Goal: Task Accomplishment & Management: Complete application form

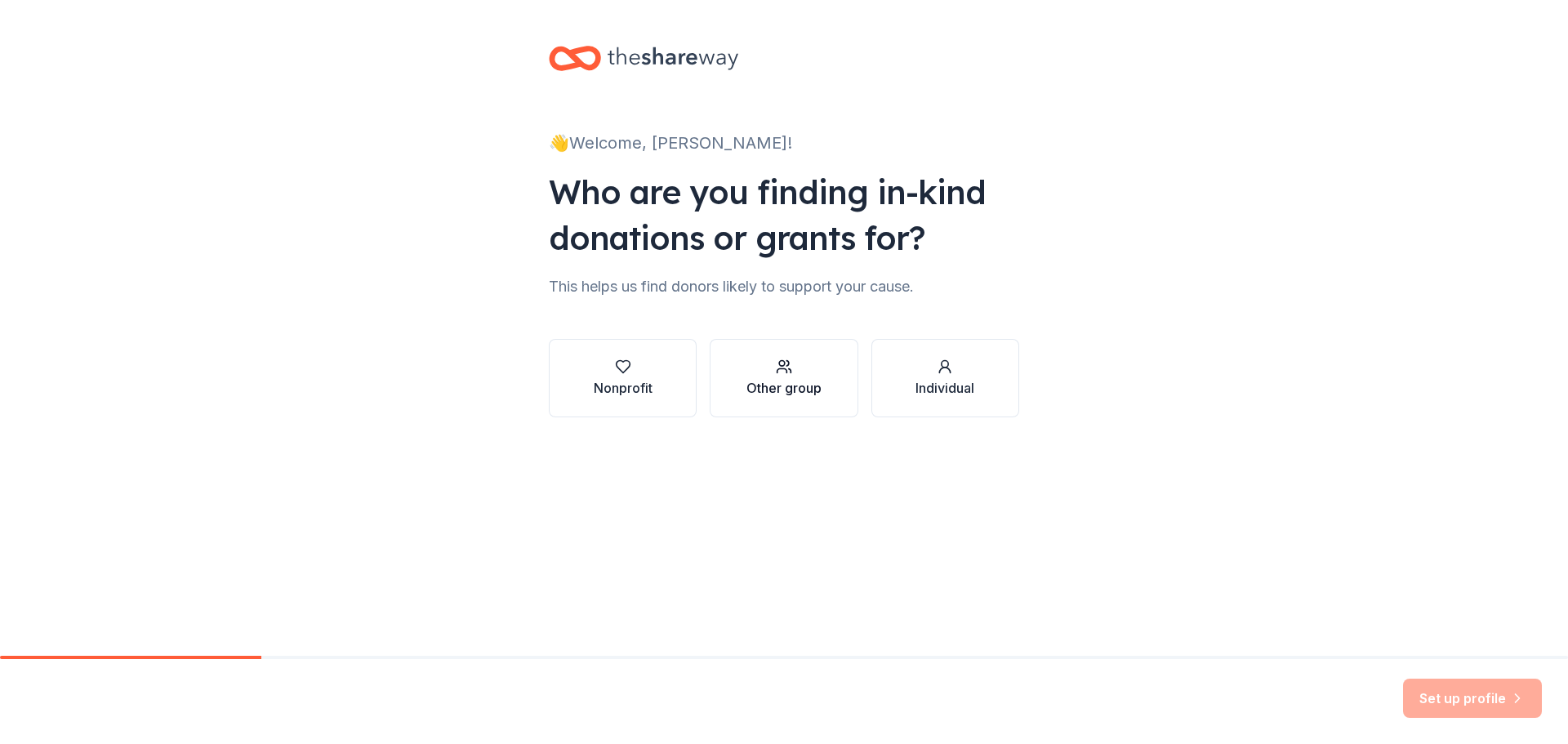
click at [788, 385] on div "Other group" at bounding box center [784, 388] width 75 height 20
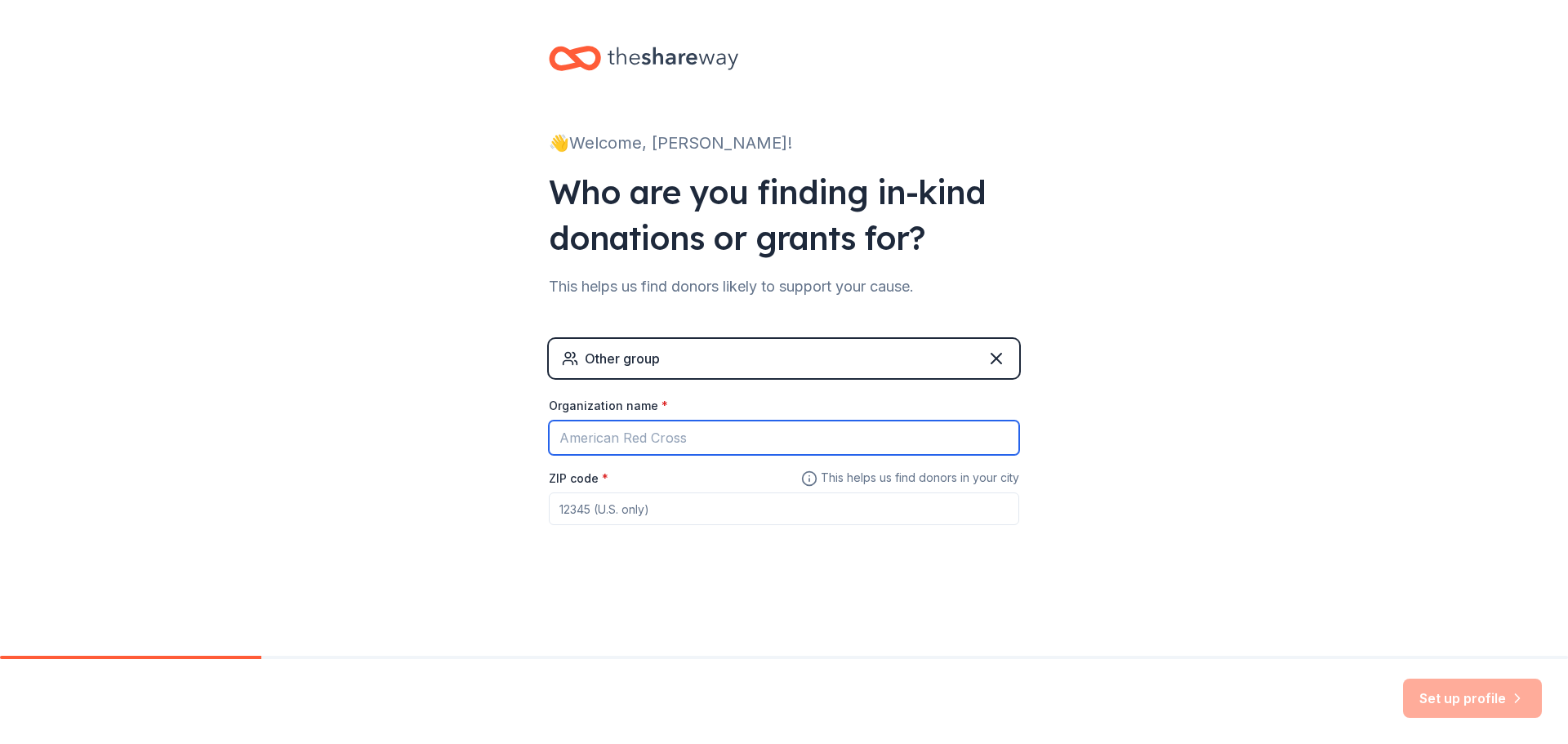
click at [727, 429] on input "Organization name *" at bounding box center [784, 438] width 470 height 34
type input "[GEOGRAPHIC_DATA]"
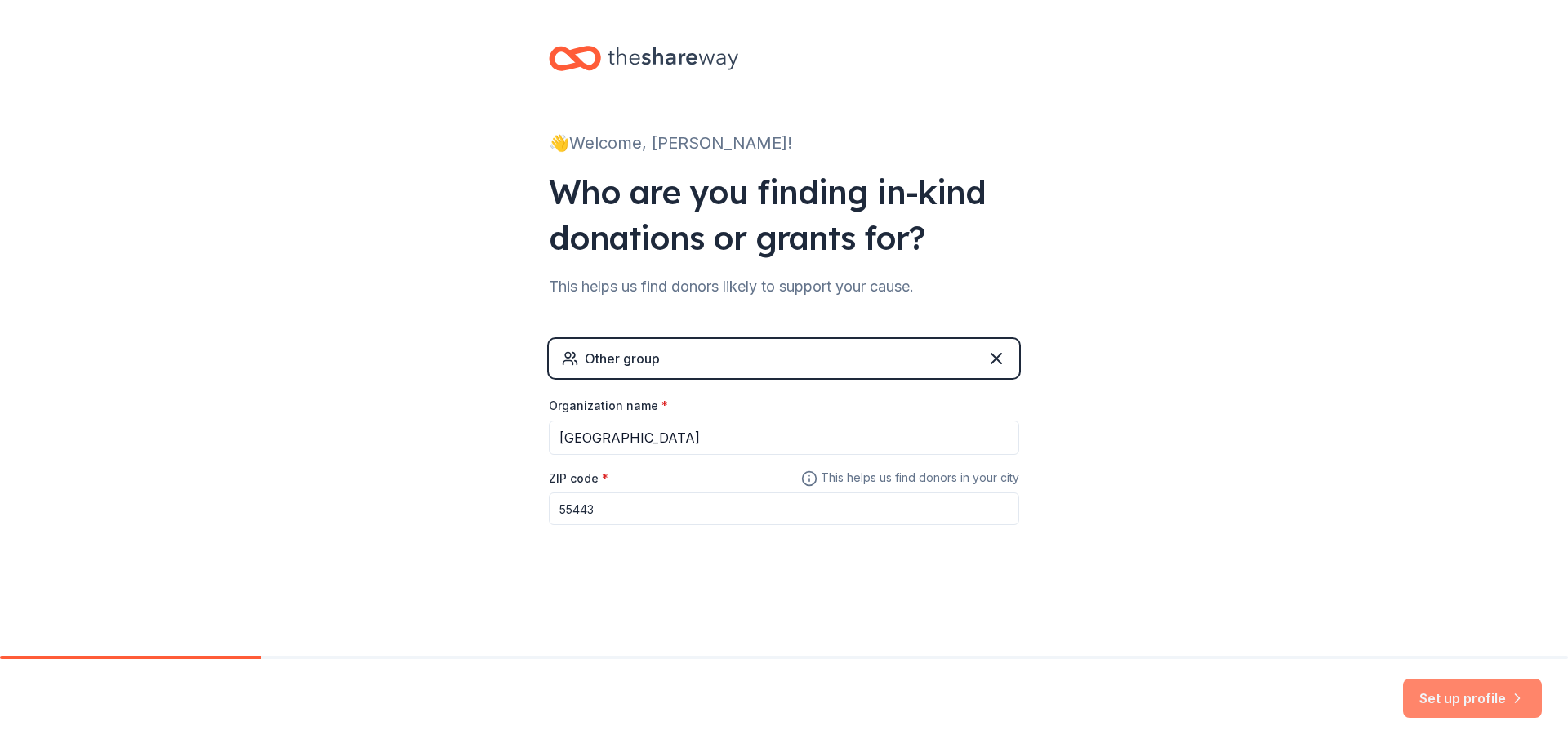
type input "55443"
click at [1494, 697] on button "Set up profile" at bounding box center [1472, 698] width 139 height 39
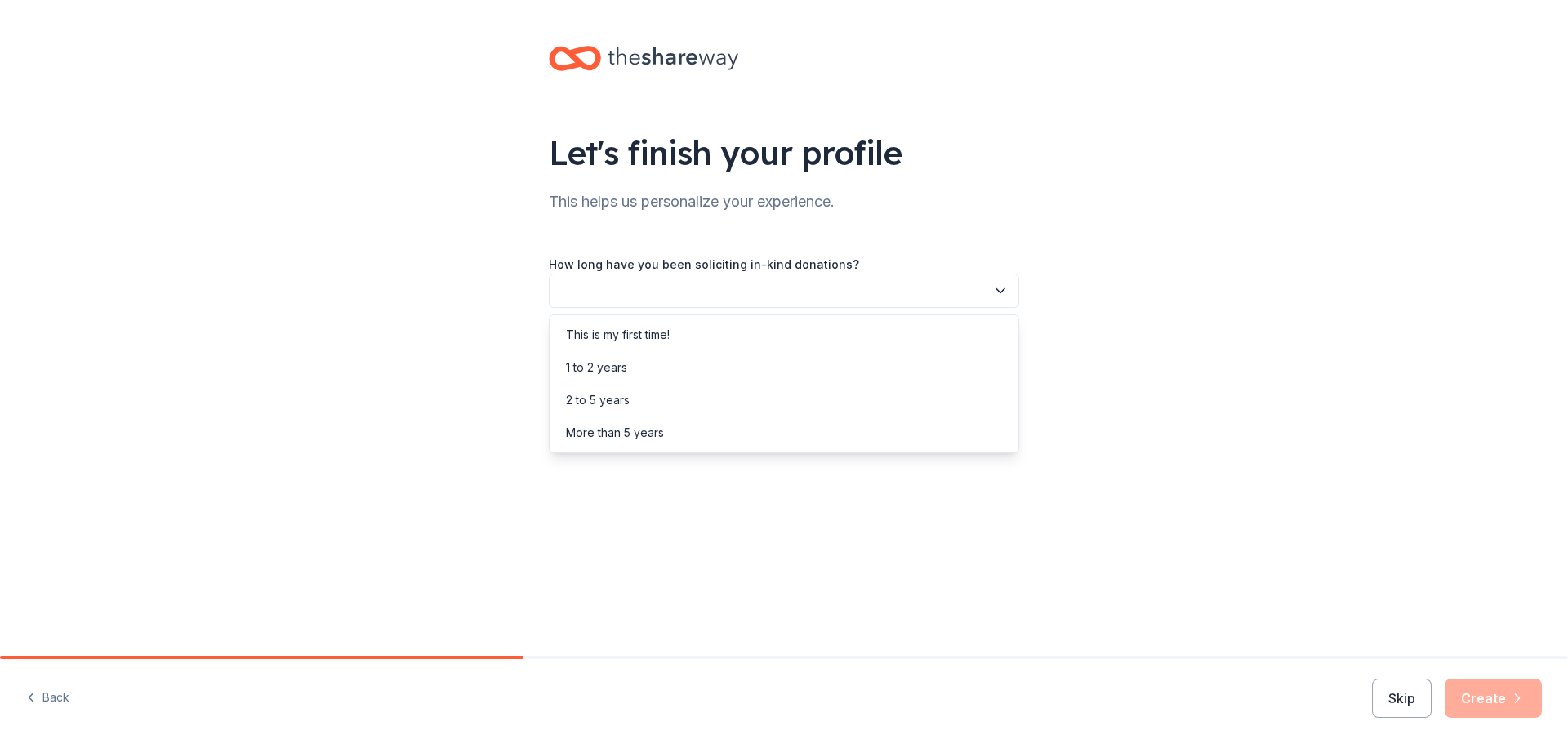
click at [780, 293] on button "button" at bounding box center [784, 291] width 470 height 34
click at [687, 391] on div "2 to 5 years" at bounding box center [783, 400] width 462 height 32
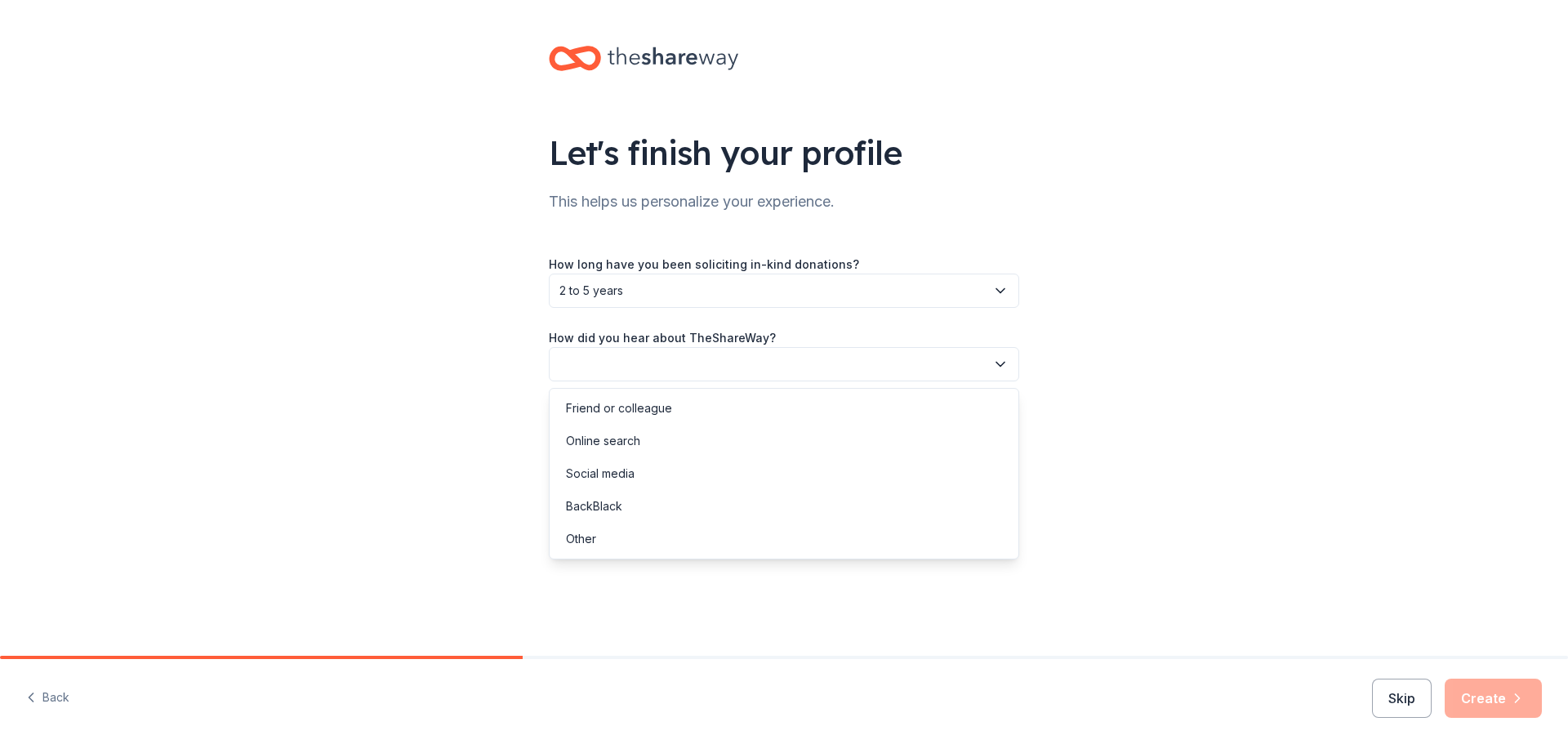
click at [673, 354] on button "button" at bounding box center [784, 364] width 470 height 34
click at [651, 416] on div "Friend or colleague" at bounding box center [619, 408] width 106 height 20
click at [1503, 695] on button "Create" at bounding box center [1493, 698] width 97 height 39
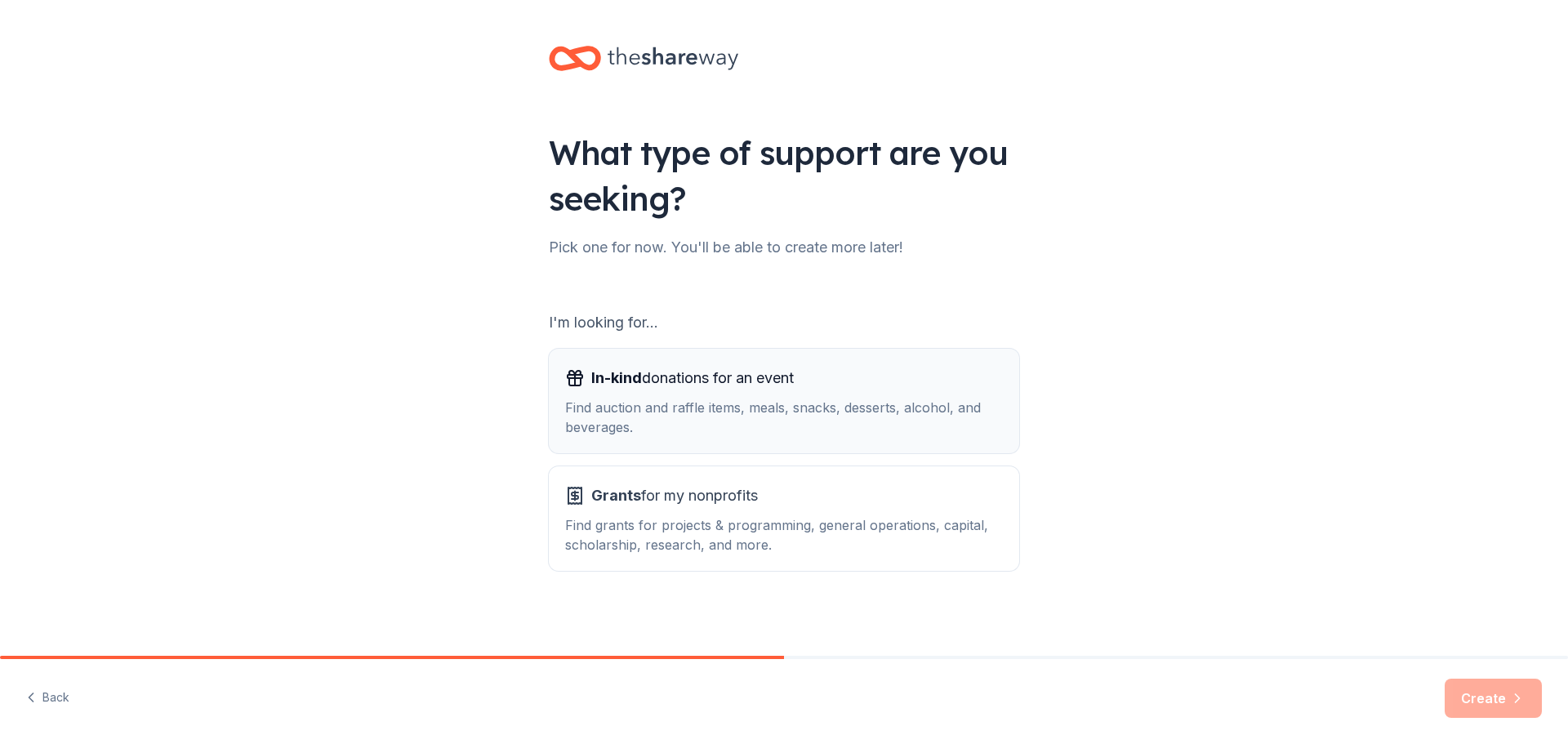
click at [579, 433] on div "Find auction and raffle items, meals, snacks, desserts, alcohol, and beverages." at bounding box center [784, 417] width 438 height 39
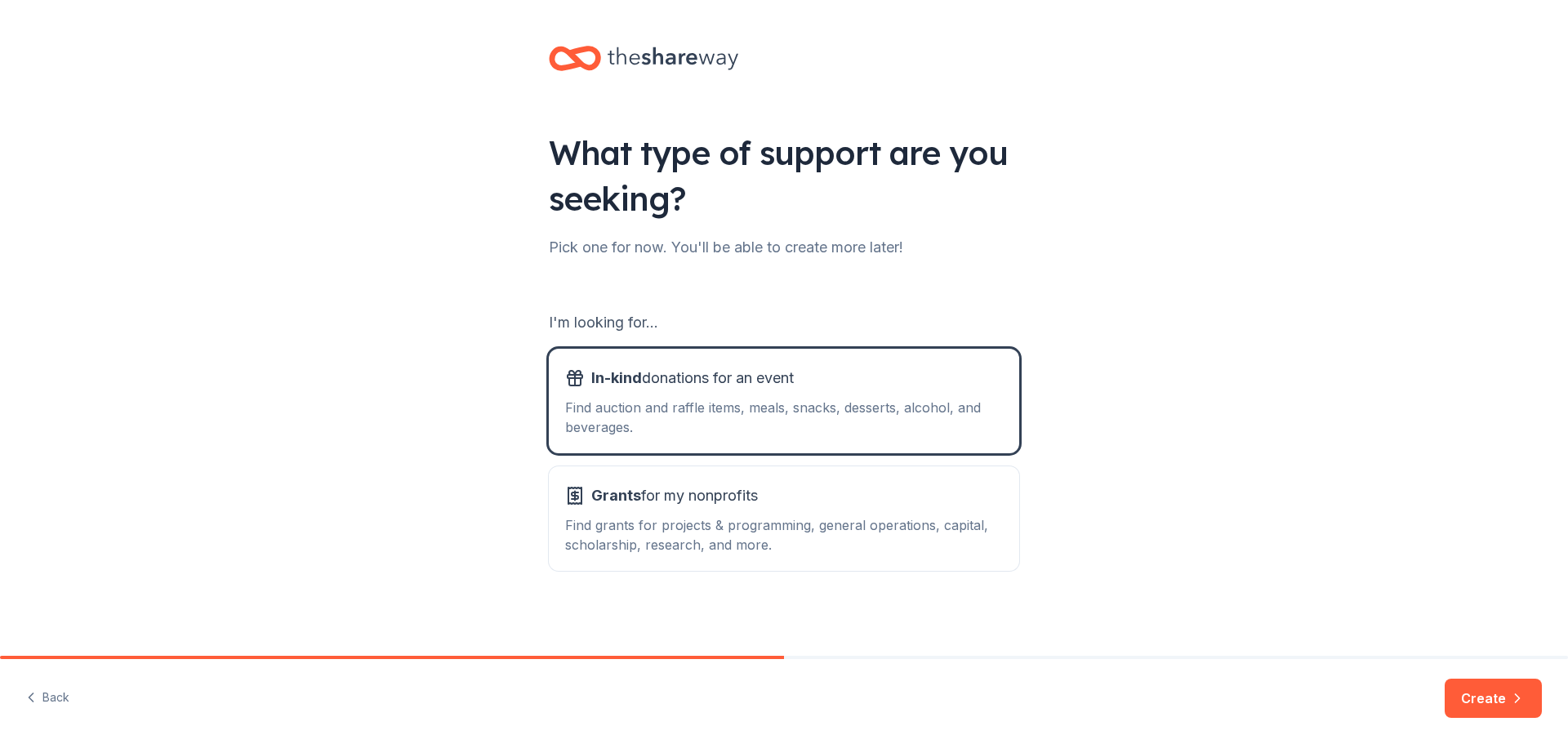
click at [1453, 686] on button "Create" at bounding box center [1493, 698] width 97 height 39
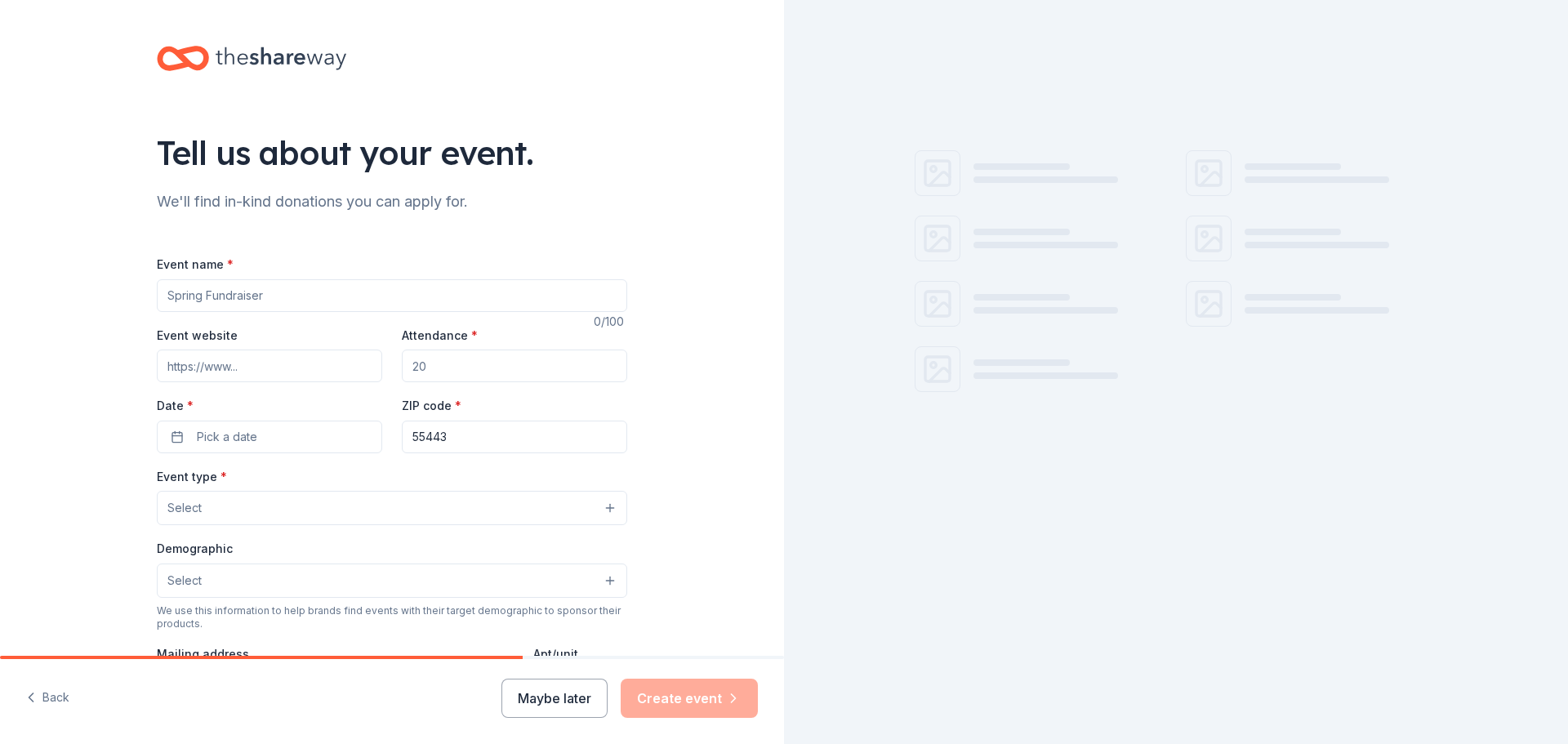
click at [427, 302] on input "Event name *" at bounding box center [392, 295] width 470 height 32
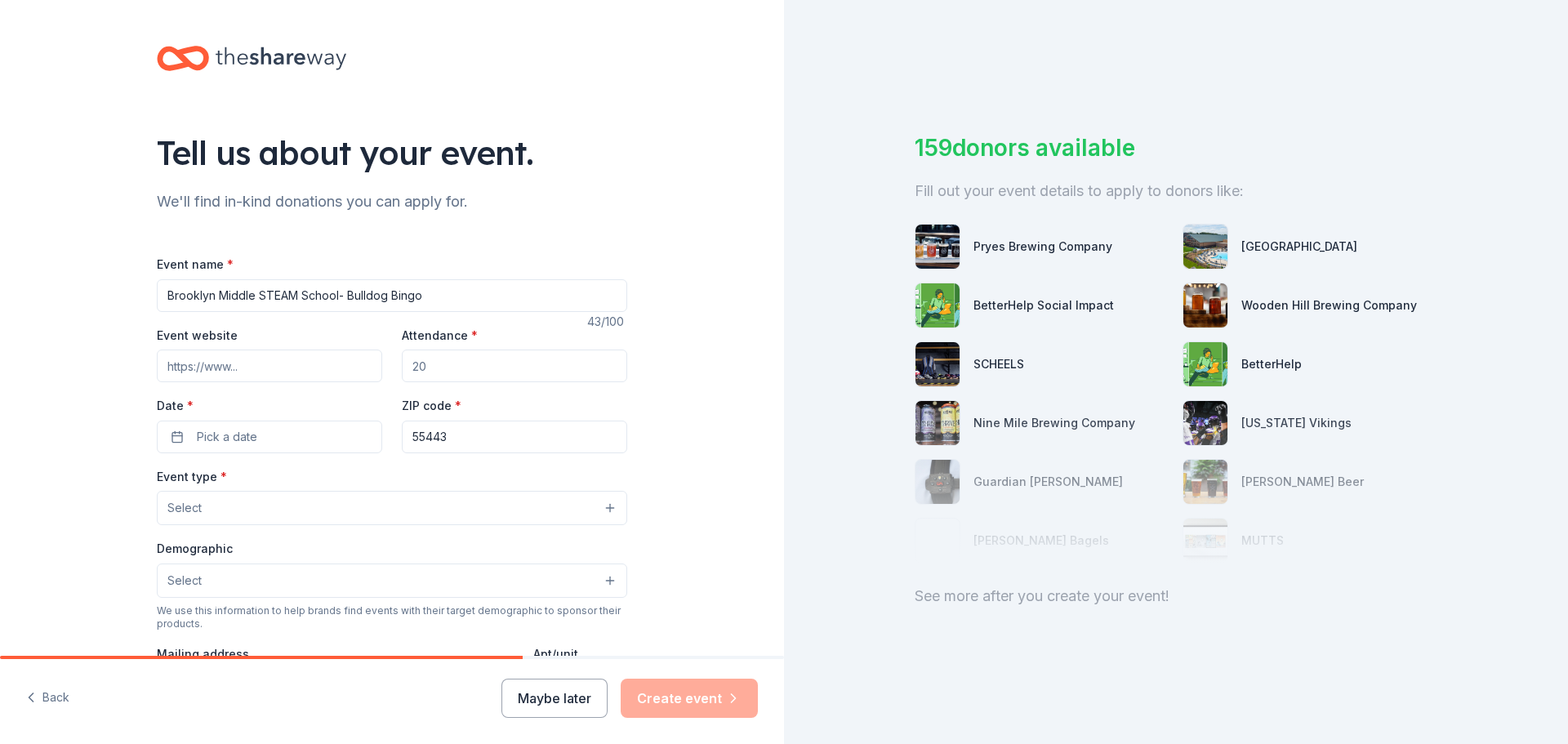
type input "Brooklyn Middle STEAM School- Bulldog Bingo"
click at [476, 360] on input "Attendance *" at bounding box center [514, 366] width 225 height 32
type input "500"
click at [225, 442] on span "Pick a date" at bounding box center [226, 437] width 60 height 20
click at [346, 482] on button "Go to next month" at bounding box center [352, 480] width 22 height 22
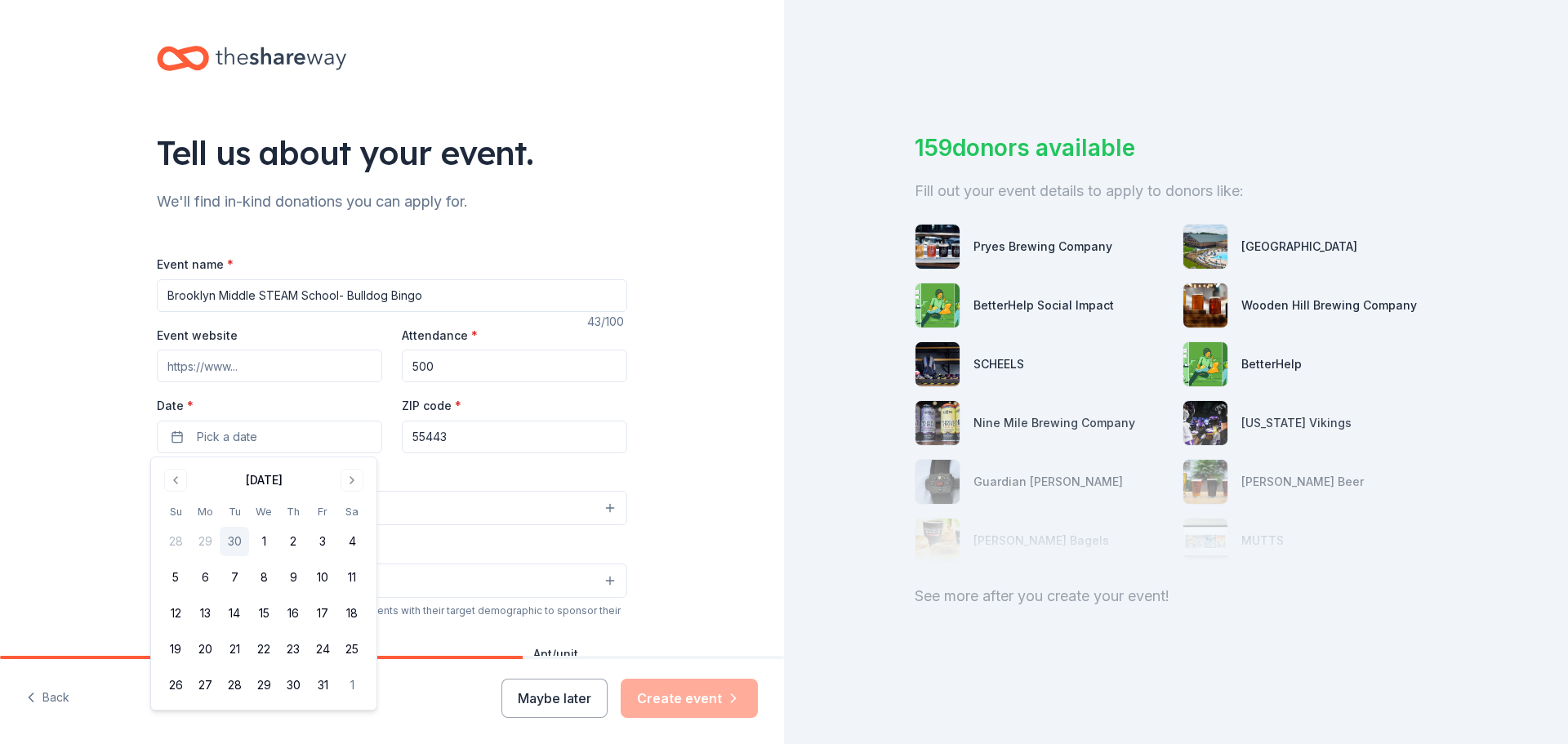
drag, startPoint x: 346, startPoint y: 480, endPoint x: 339, endPoint y: 488, distance: 10.6
click at [344, 482] on button "Go to next month" at bounding box center [352, 480] width 22 height 22
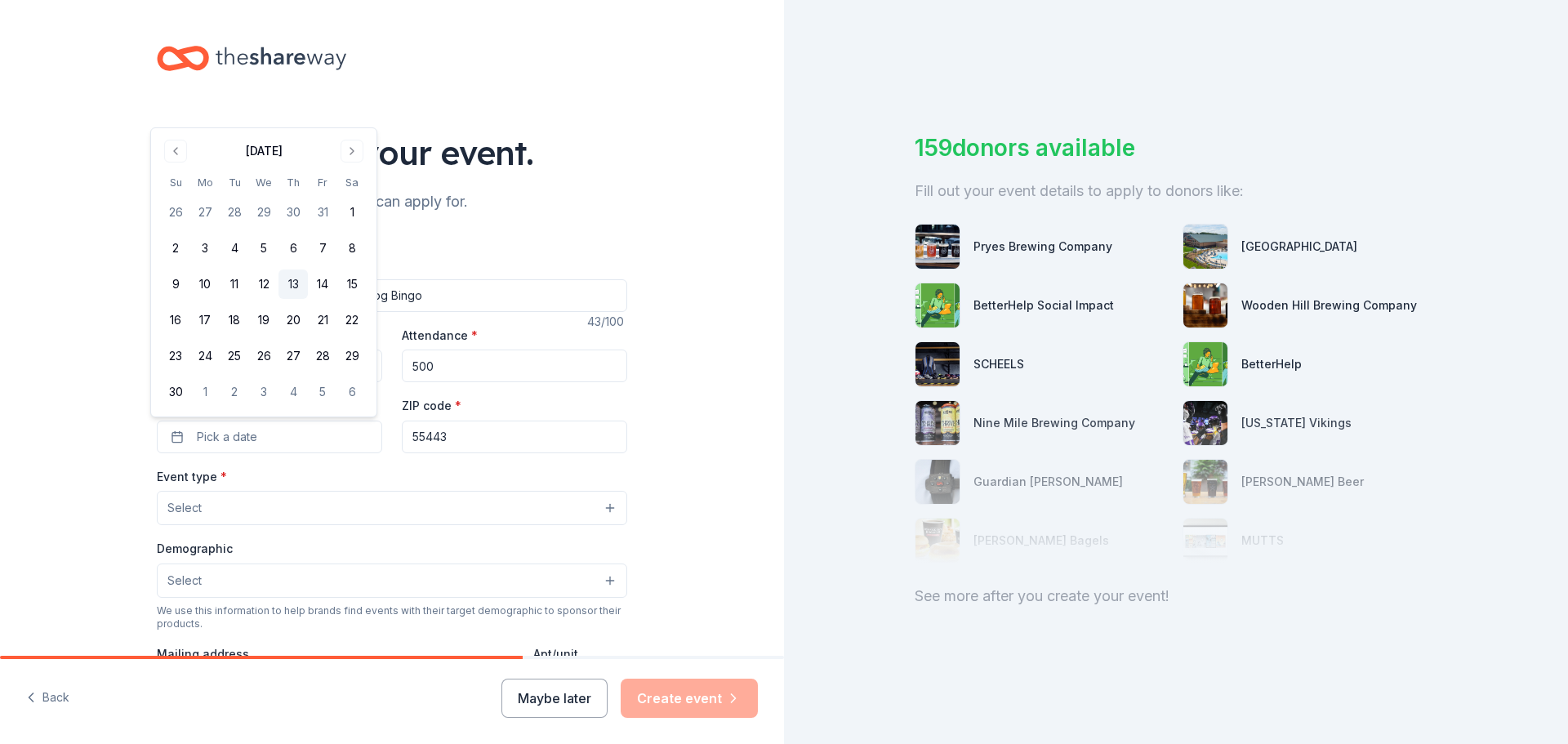
click at [292, 292] on button "13" at bounding box center [292, 284] width 30 height 30
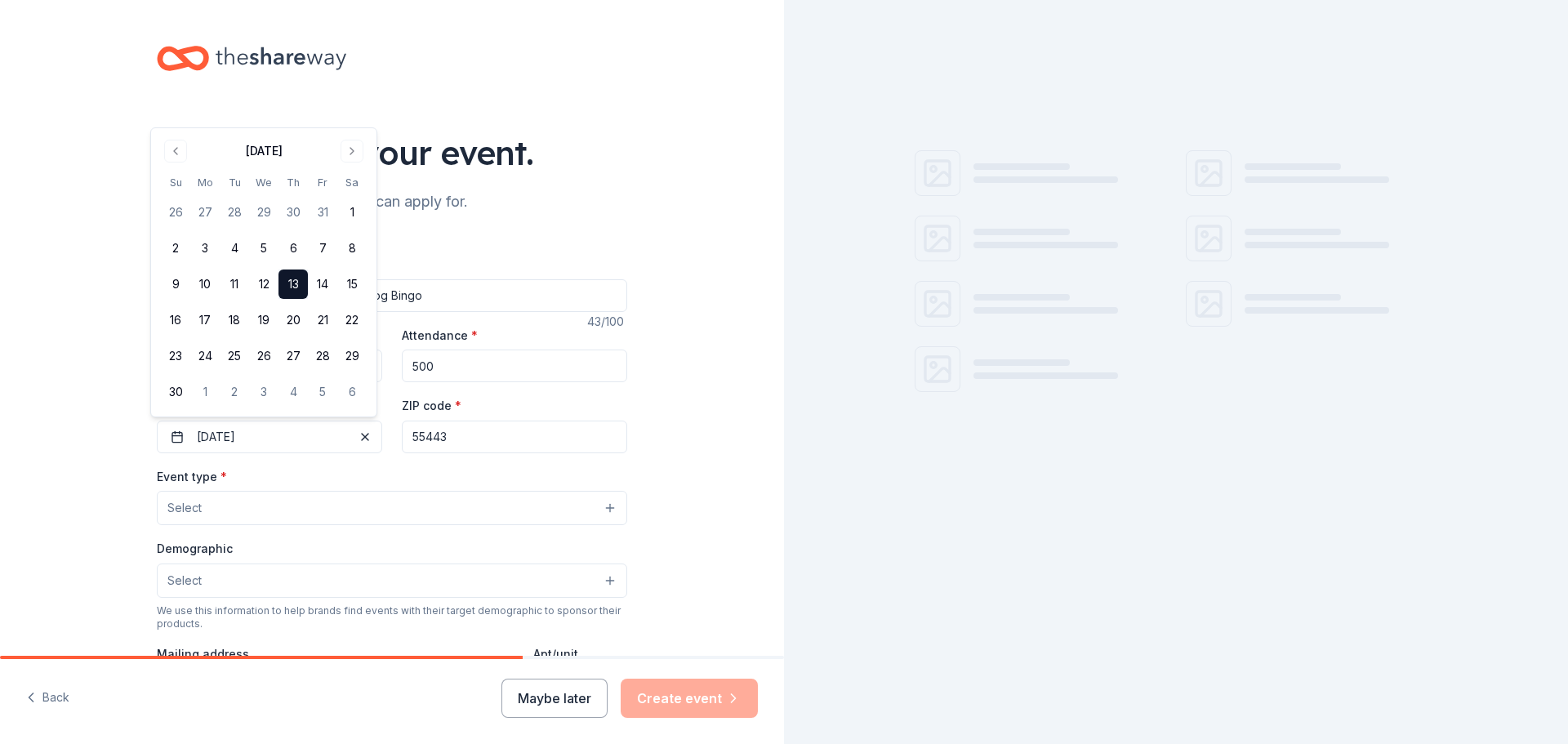
click at [232, 516] on button "Select" at bounding box center [392, 508] width 470 height 34
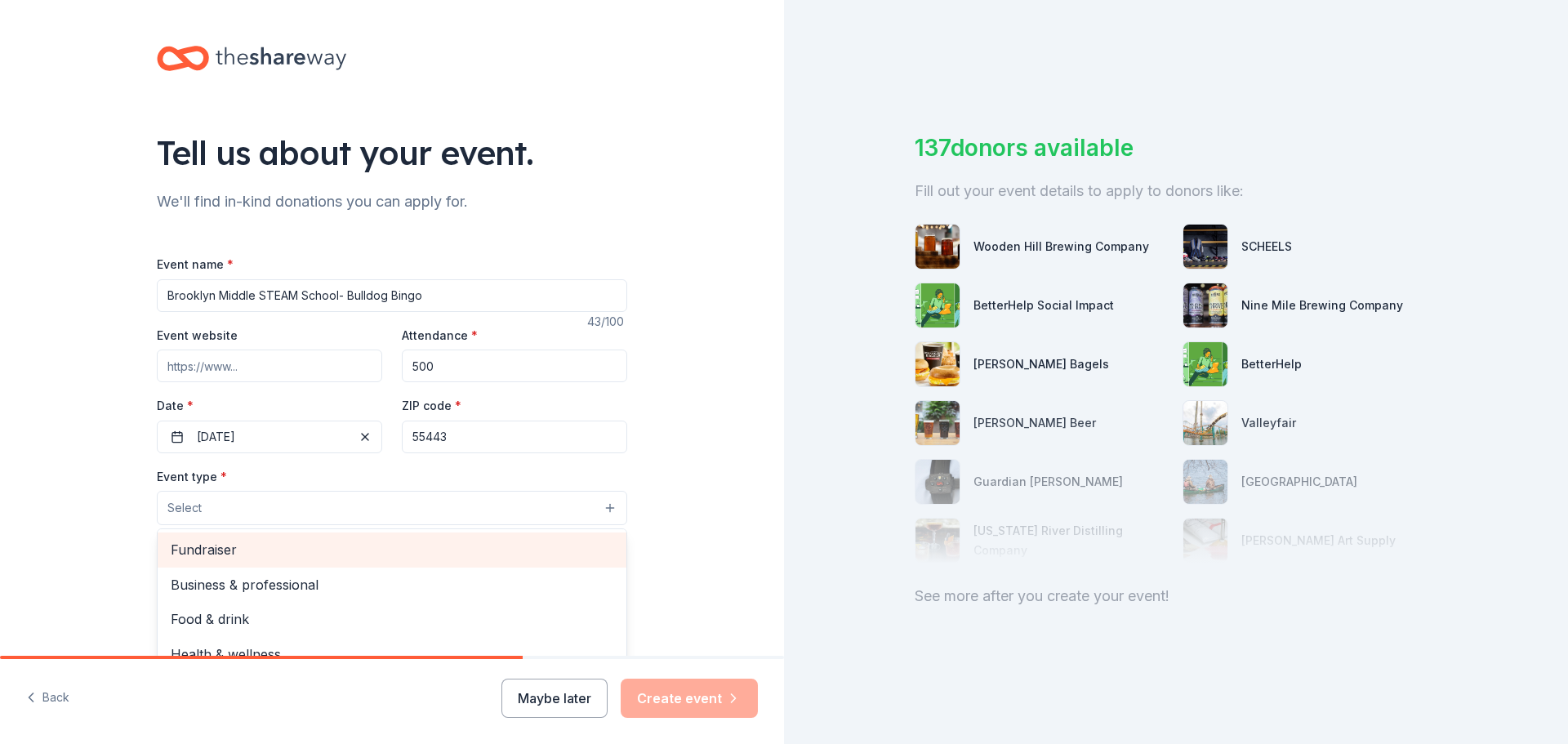
click at [280, 550] on span "Fundraiser" at bounding box center [391, 550] width 442 height 22
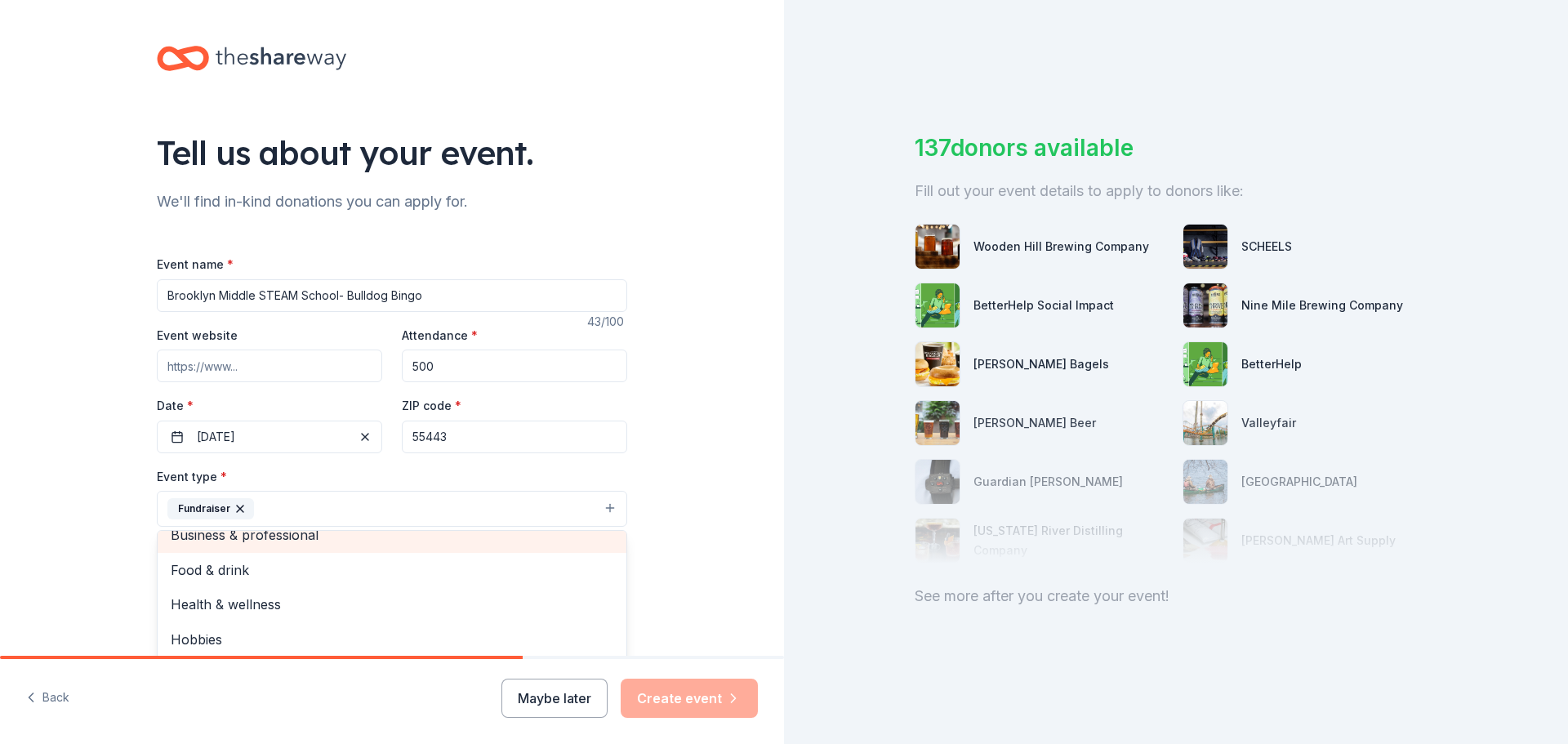
scroll to position [20, 0]
click at [668, 552] on div "Tell us about your event. We'll find in-kind donations you can apply for. Event…" at bounding box center [392, 544] width 784 height 1089
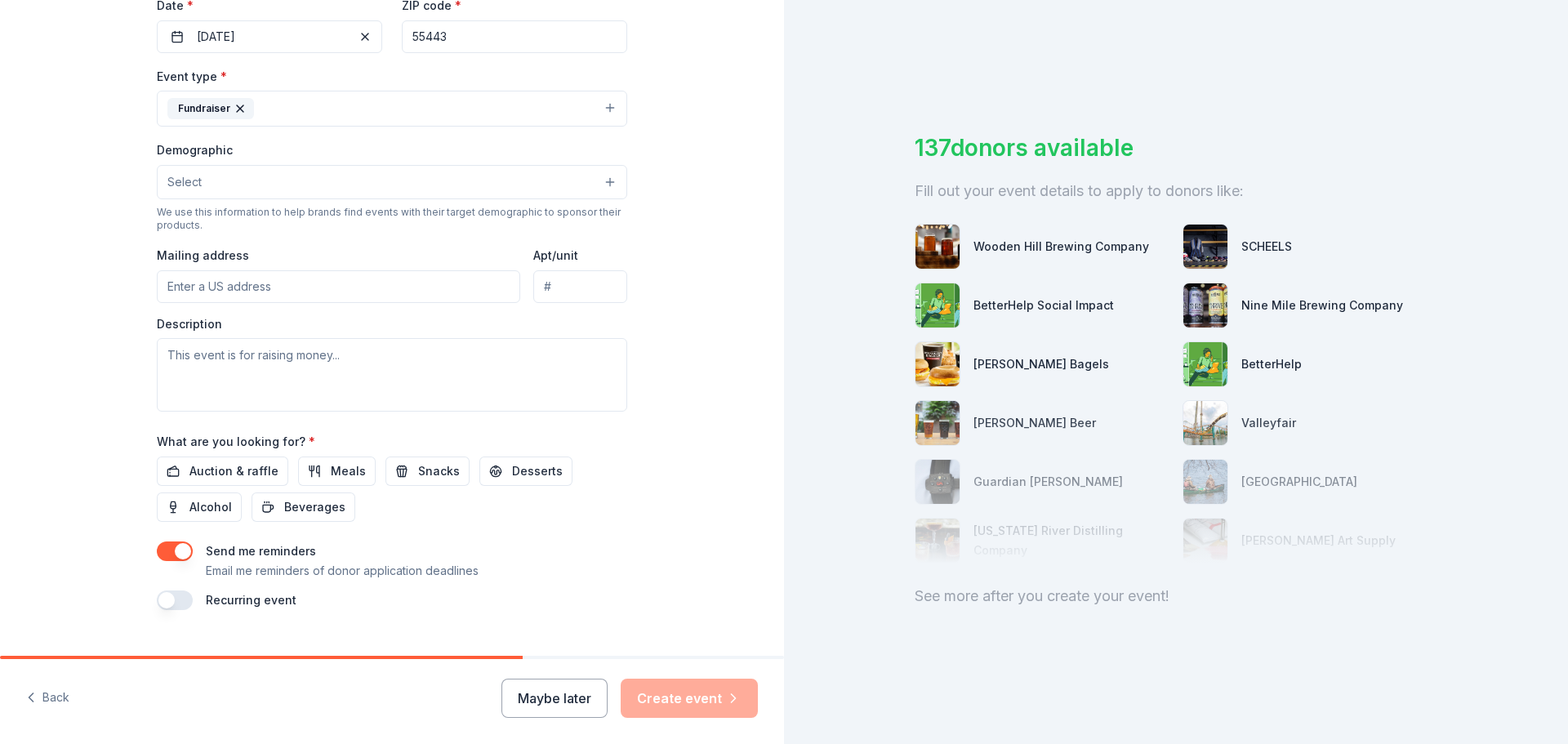
scroll to position [408, 0]
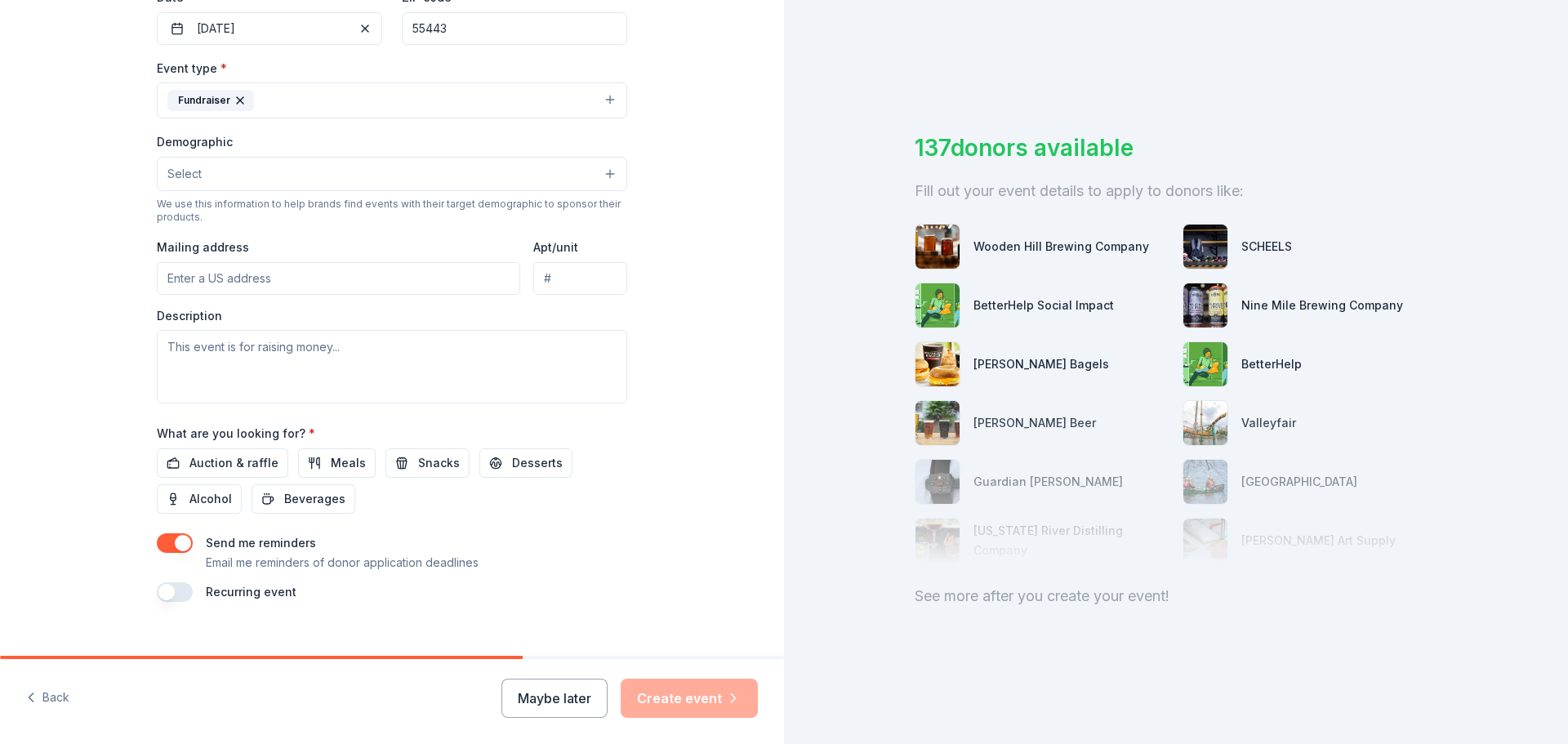
click at [610, 104] on button "Fundraiser" at bounding box center [392, 101] width 470 height 36
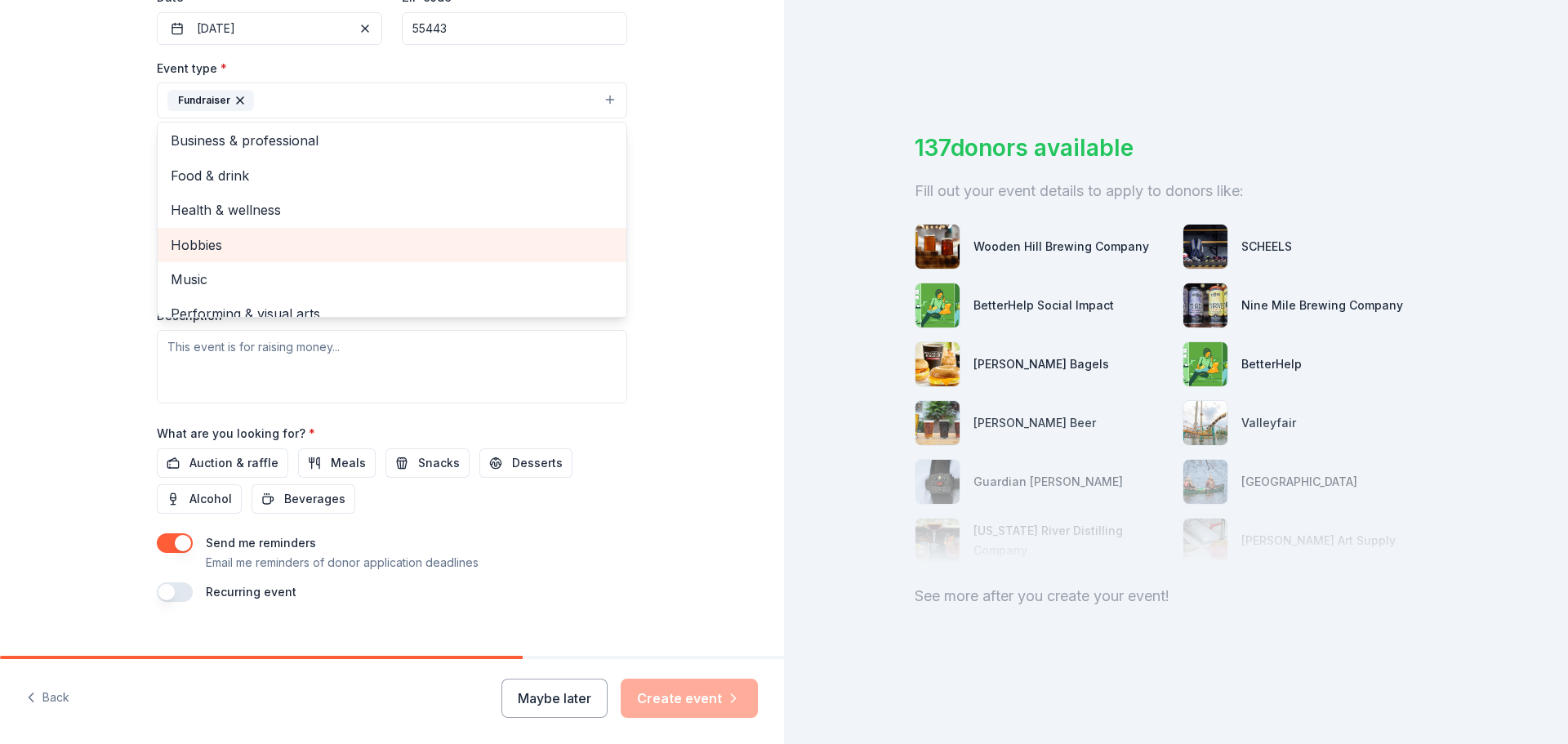
scroll to position [0, 0]
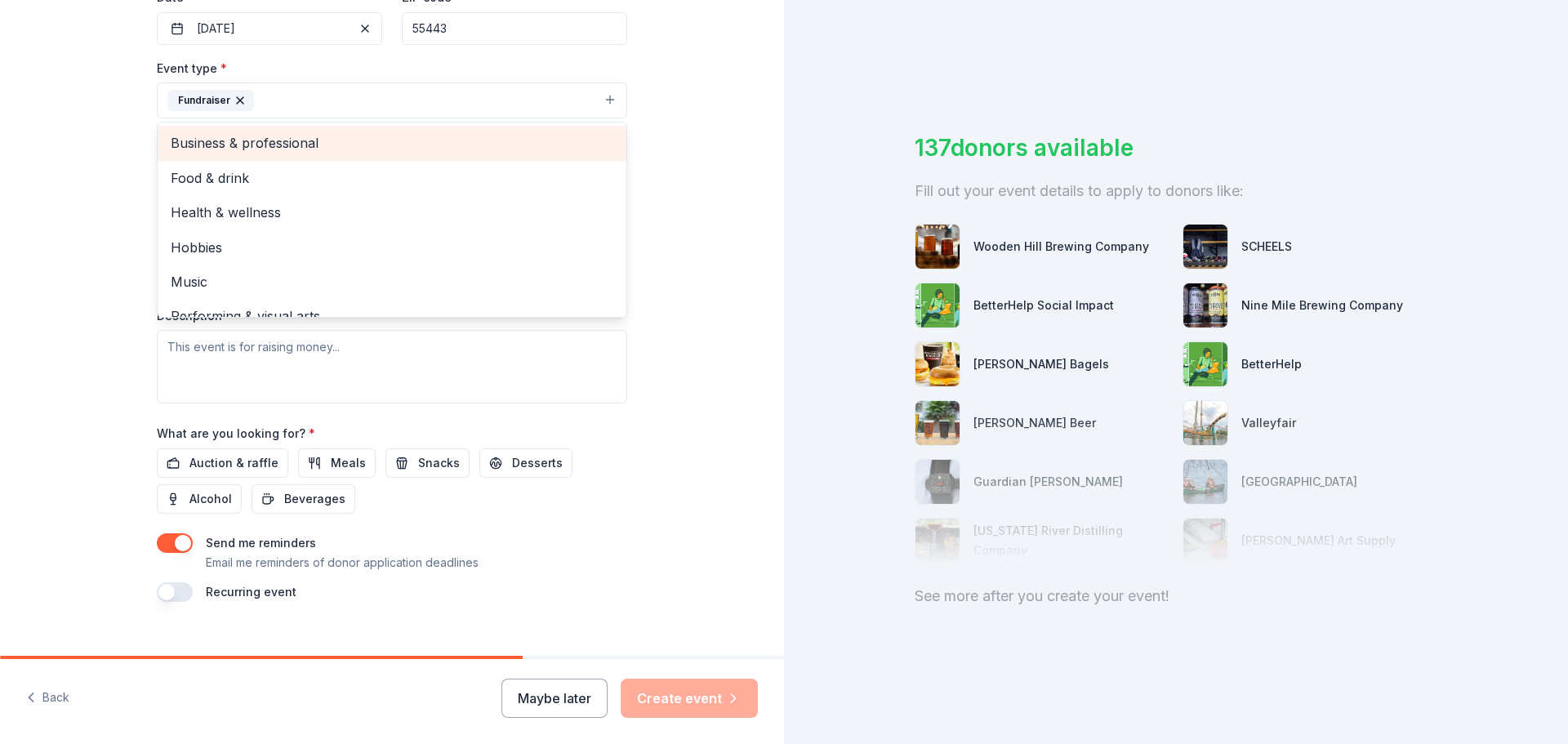
click at [268, 141] on span "Business & professional" at bounding box center [391, 143] width 442 height 22
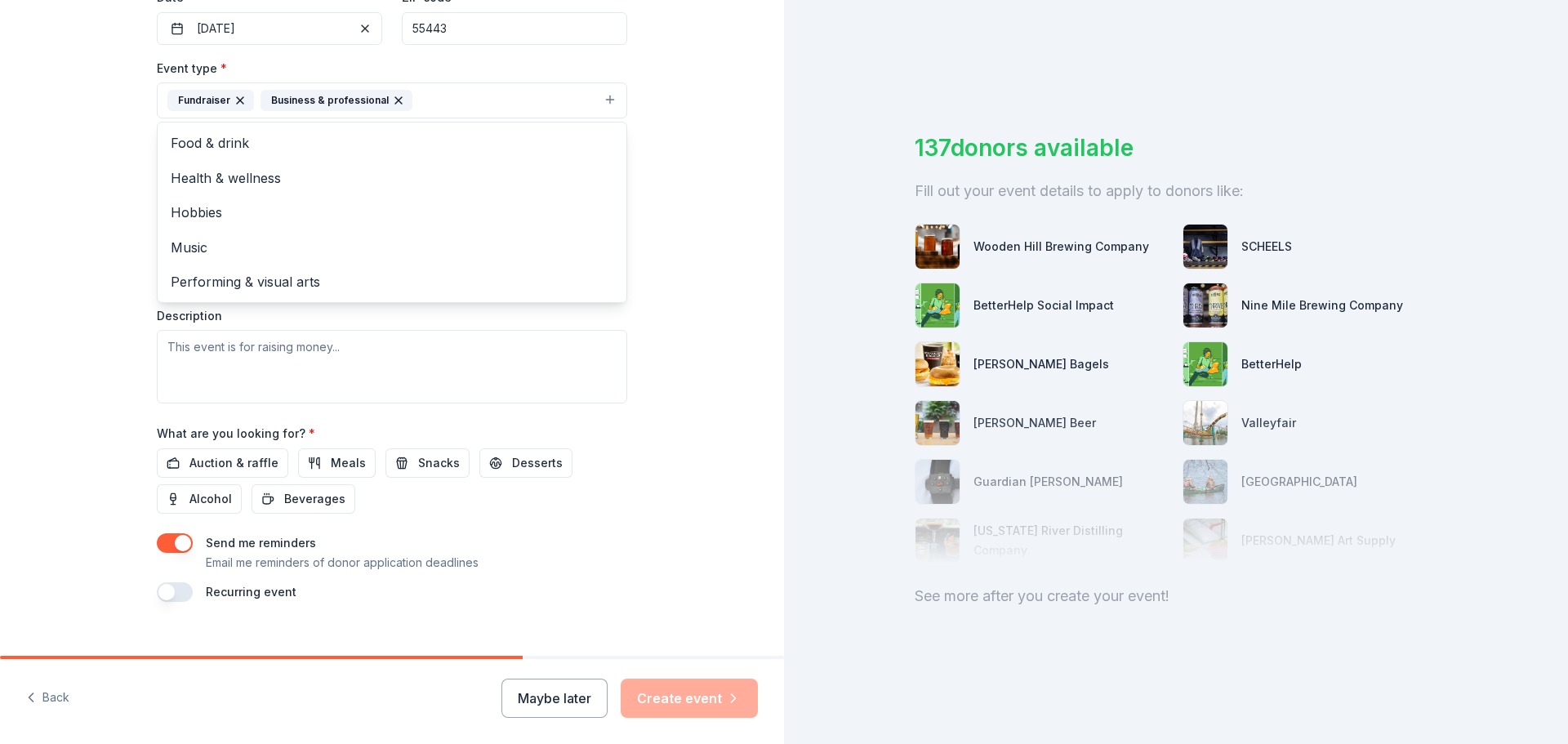
click at [105, 245] on div "Tell us about your event. We'll find in-kind donations you can apply for. Event…" at bounding box center [392, 136] width 784 height 1089
click at [203, 283] on input "Mailing address" at bounding box center [338, 278] width 363 height 32
type input "[GEOGRAPHIC_DATA]"
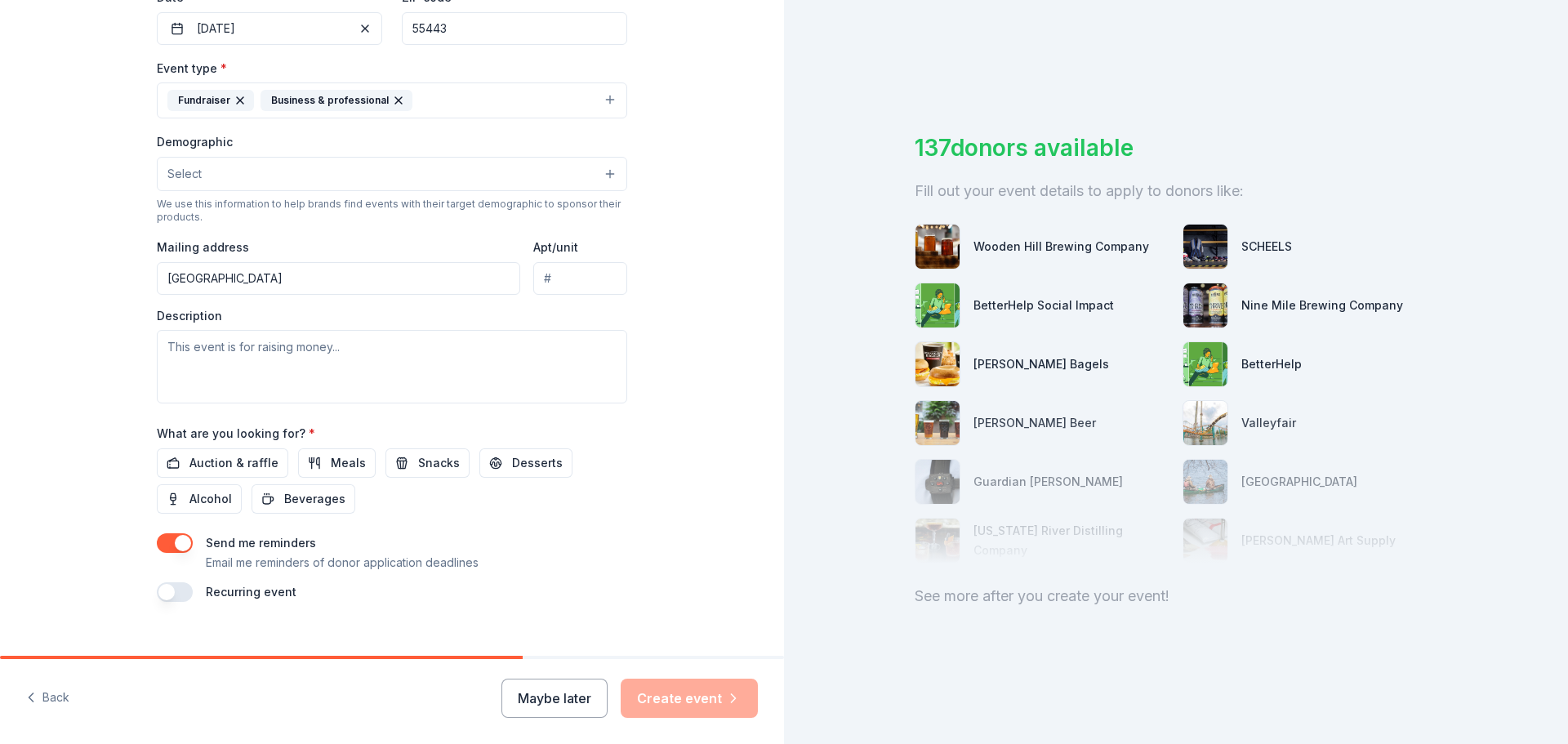
type input "7377 Noble Ave N"
click at [245, 353] on textarea at bounding box center [392, 367] width 470 height 74
paste textarea "We are excited to host our annual community event, Bulldog Bingo, on Wednesday,…"
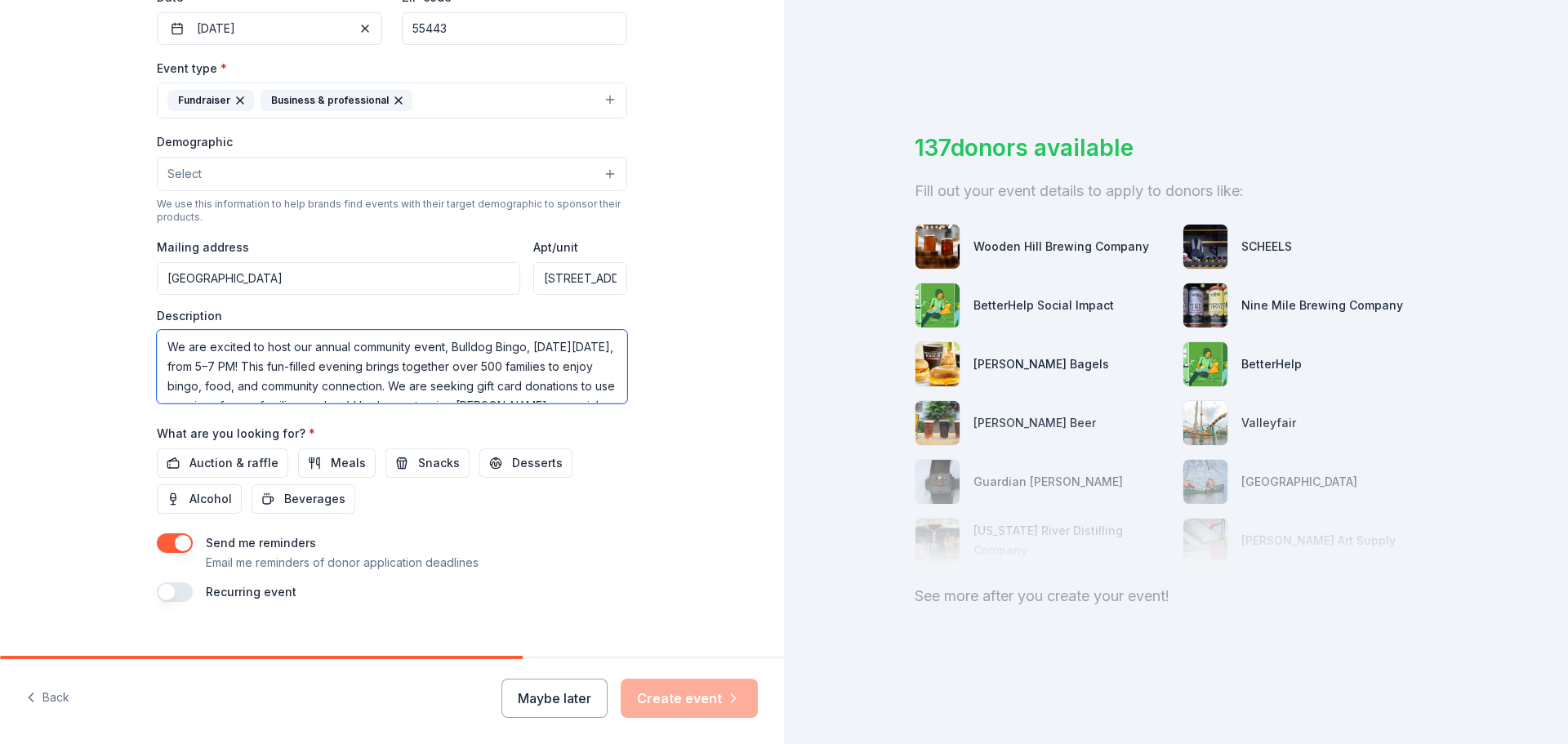
scroll to position [31, 0]
click at [279, 395] on textarea "We are excited to host our annual community event, Bulldog Bingo, on Wednesday,…" at bounding box center [392, 367] width 470 height 74
drag, startPoint x: 282, startPoint y: 397, endPoint x: 240, endPoint y: 389, distance: 42.8
click at [240, 389] on textarea "We are excited to host our annual community event, Bulldog Bingo, on Wednesday,…" at bounding box center [392, 367] width 470 height 74
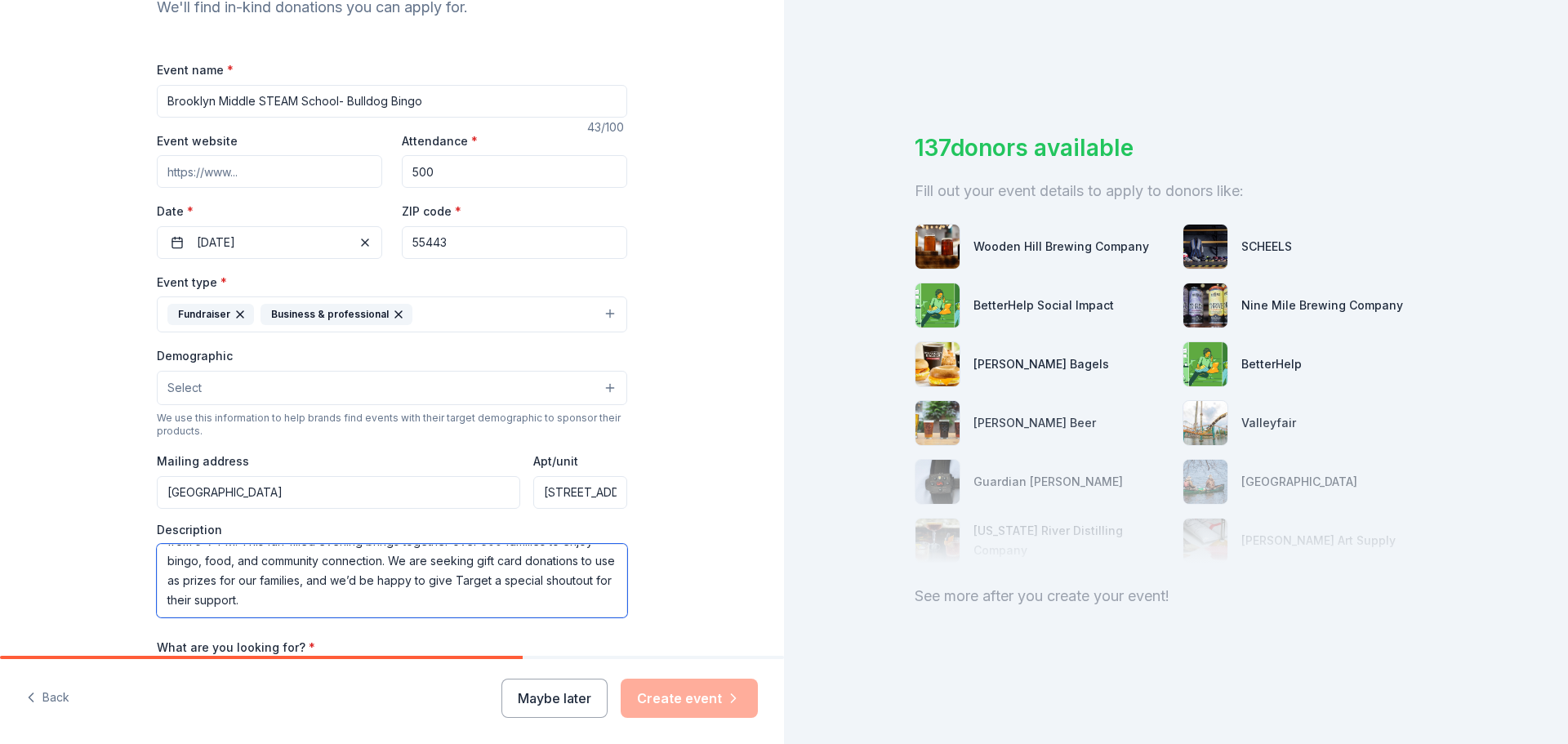
scroll to position [188, 0]
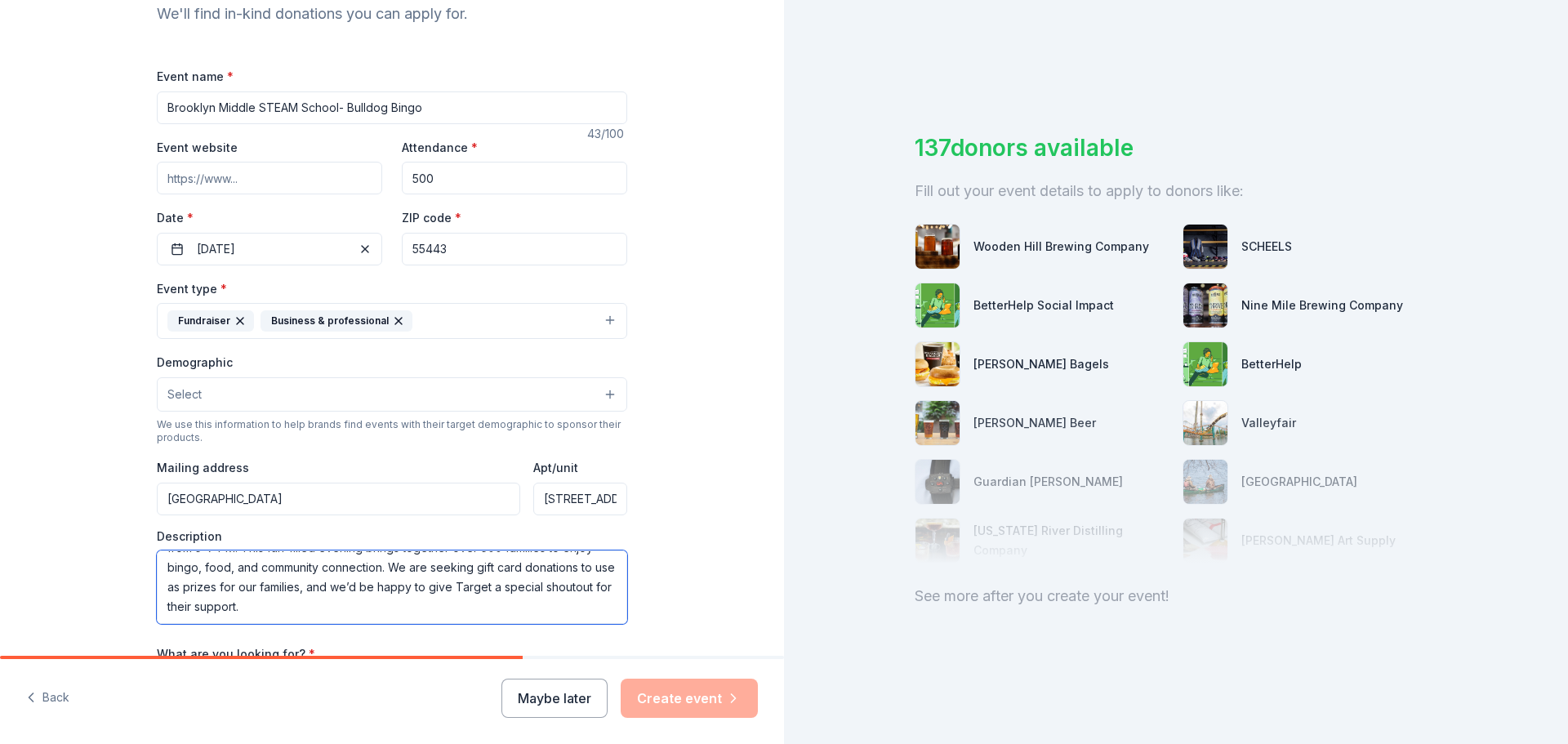
type textarea "We are excited to host our annual community event, Bulldog Bingo, [DATE][DATE],…"
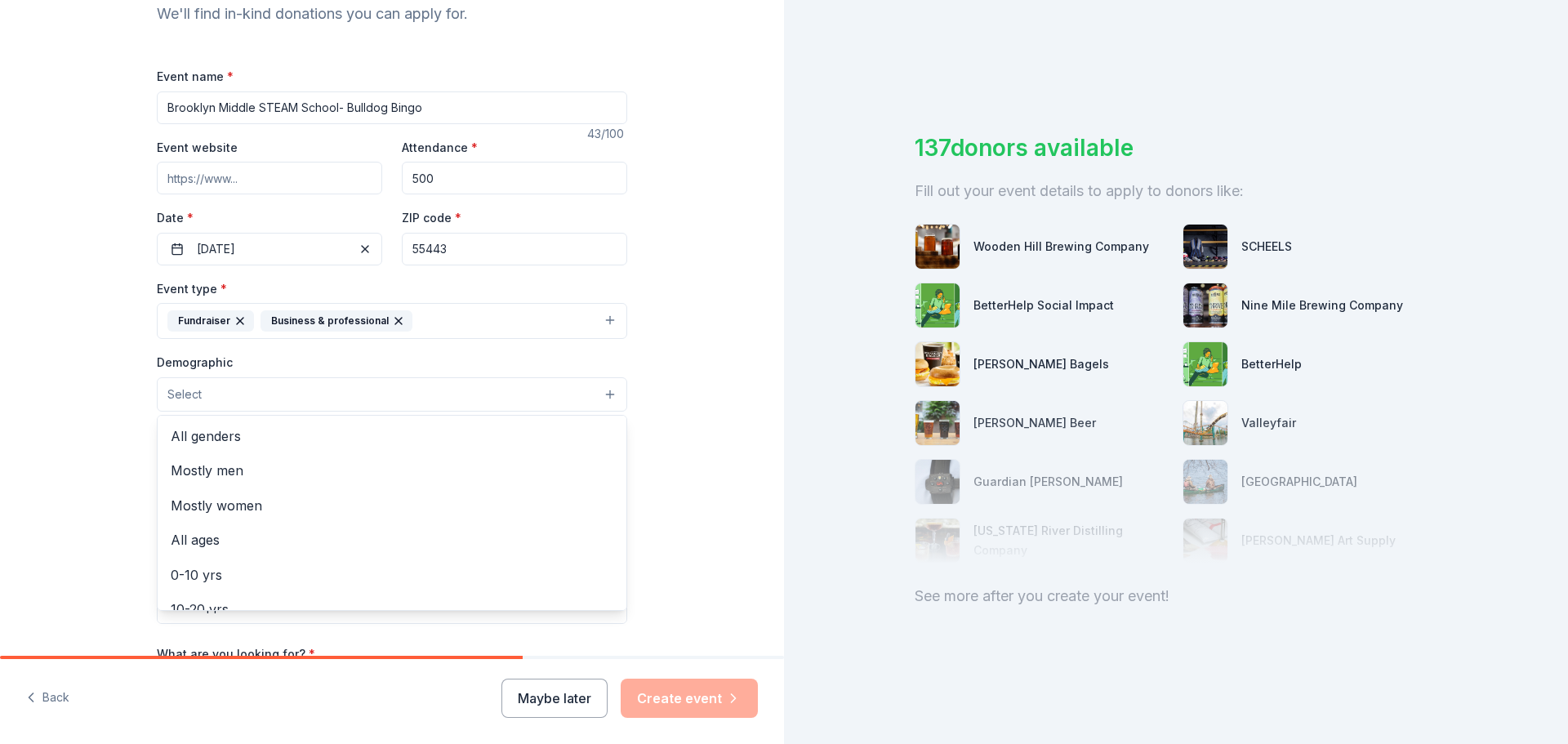
click at [241, 396] on button "Select" at bounding box center [392, 395] width 470 height 34
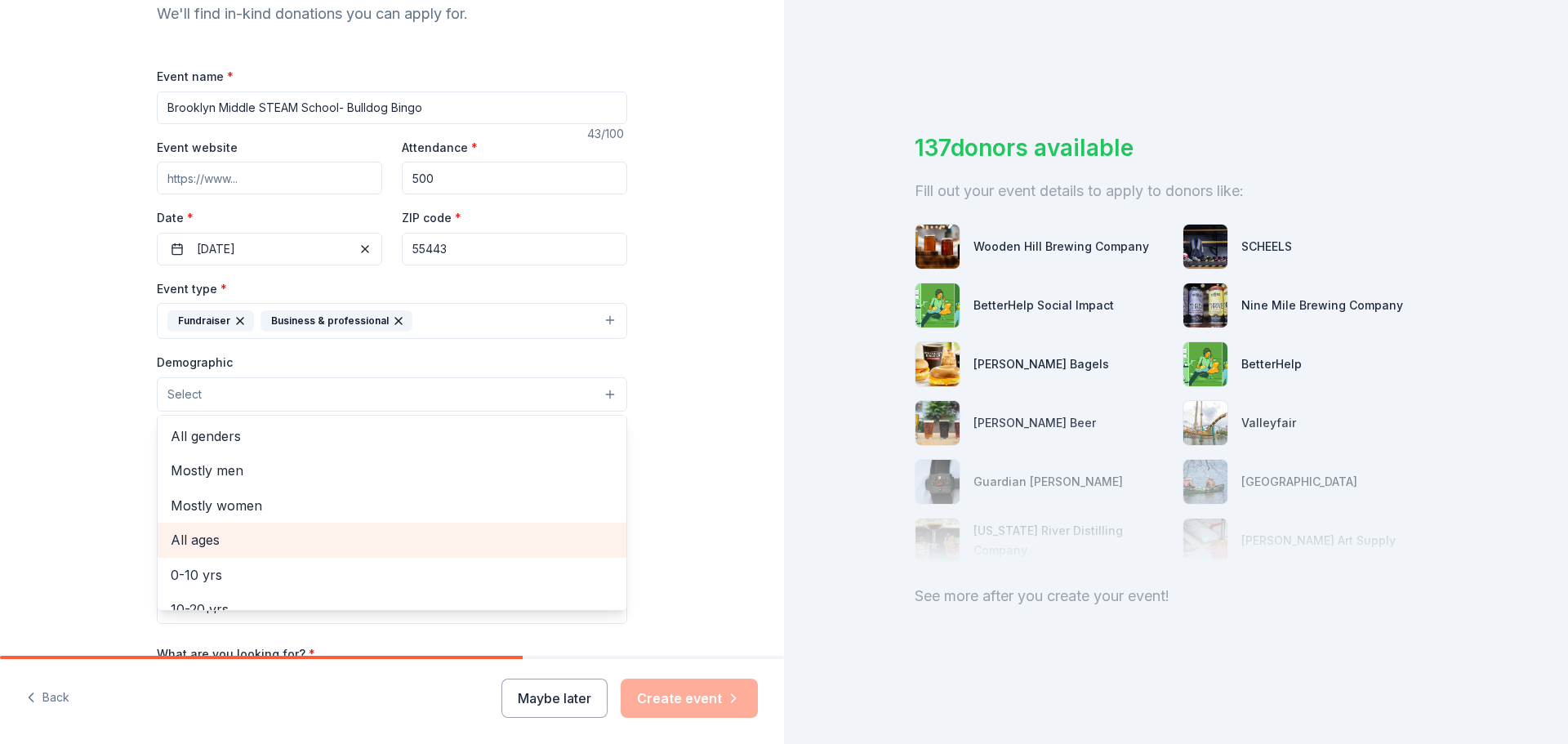
click at [239, 532] on span "All ages" at bounding box center [391, 540] width 442 height 22
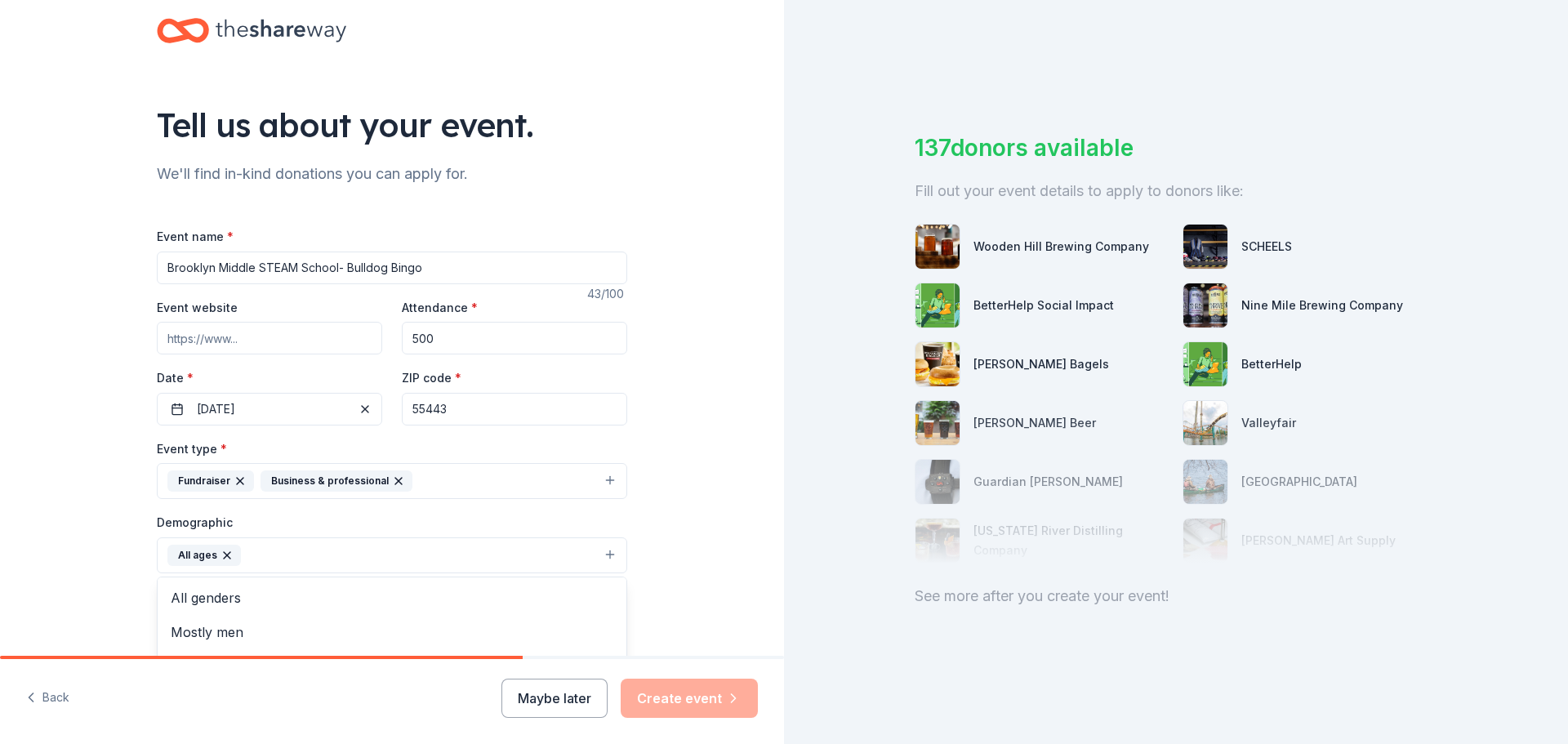
scroll to position [24, 0]
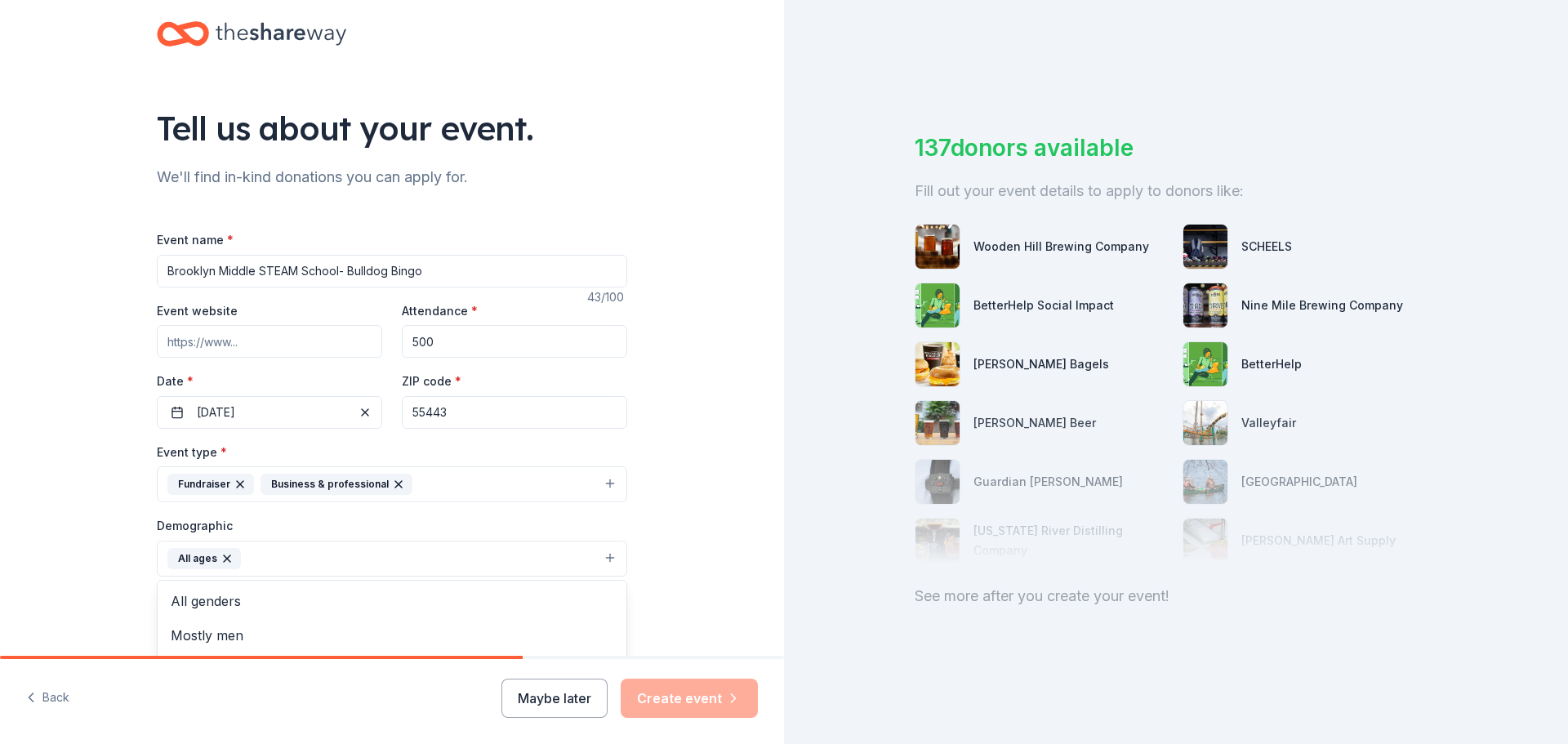
click at [282, 330] on div "Event name * Brooklyn Middle STEAM School- Bulldog Bingo 43 /100 Event website …" at bounding box center [392, 608] width 470 height 758
click at [280, 337] on input "Event website" at bounding box center [269, 341] width 225 height 32
click at [309, 348] on input "Event website" at bounding box center [269, 341] width 225 height 32
paste input "bms.district279.org"
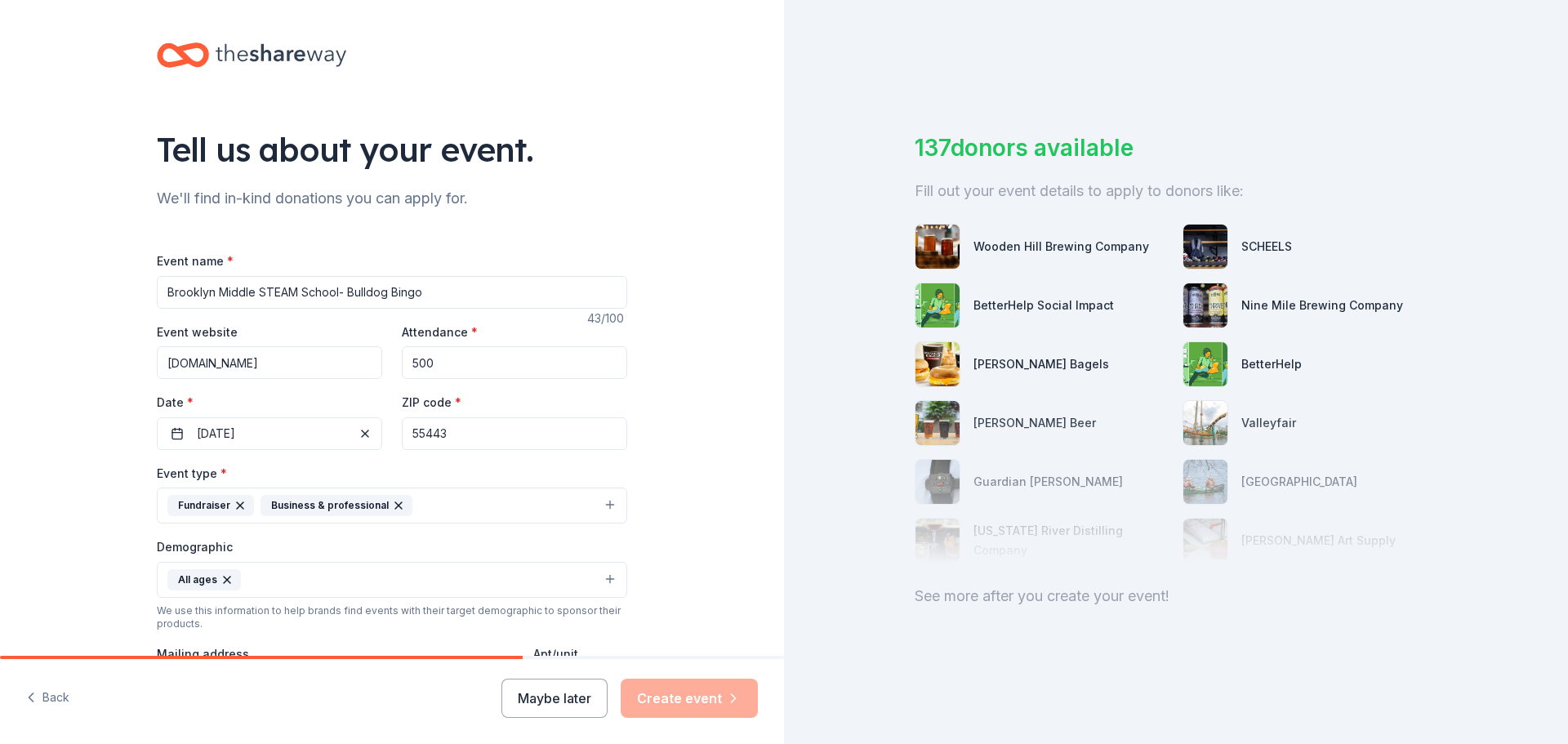
scroll to position [0, 0]
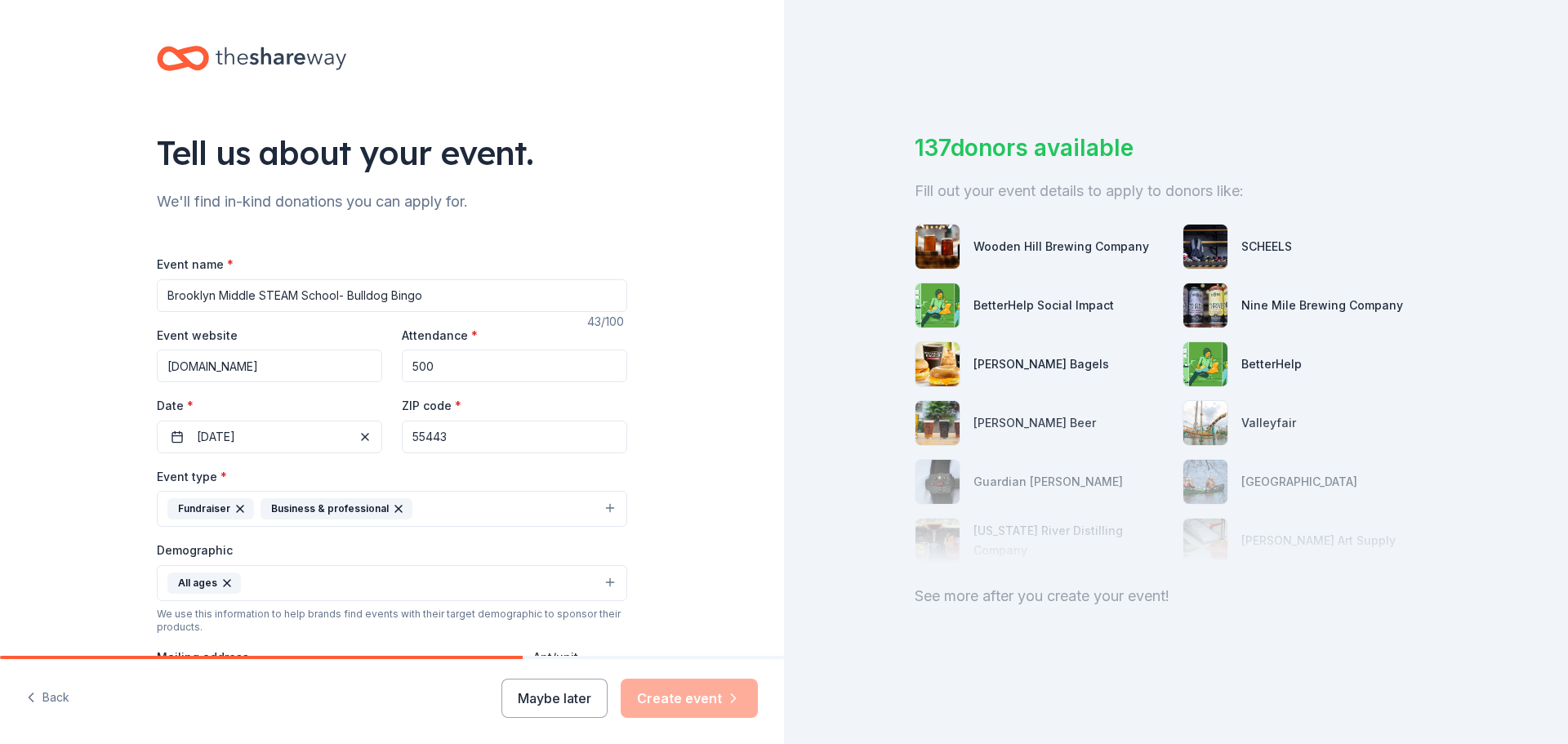
type input "bms.district279.org"
click at [507, 305] on input "Brooklyn Middle STEAM School- Bulldog Bingo" at bounding box center [392, 295] width 470 height 32
click at [469, 363] on input "500" at bounding box center [514, 366] width 225 height 32
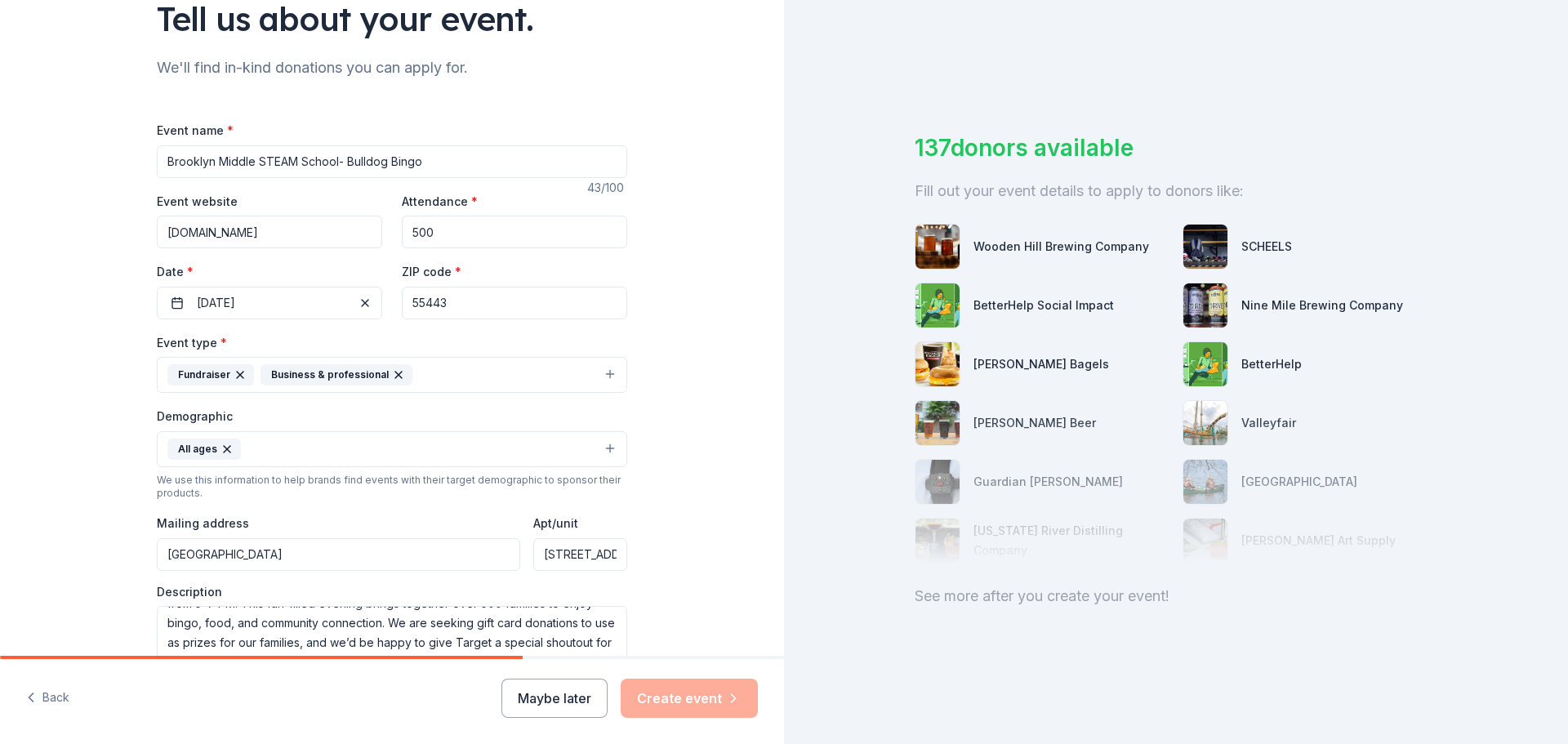
scroll to position [163, 0]
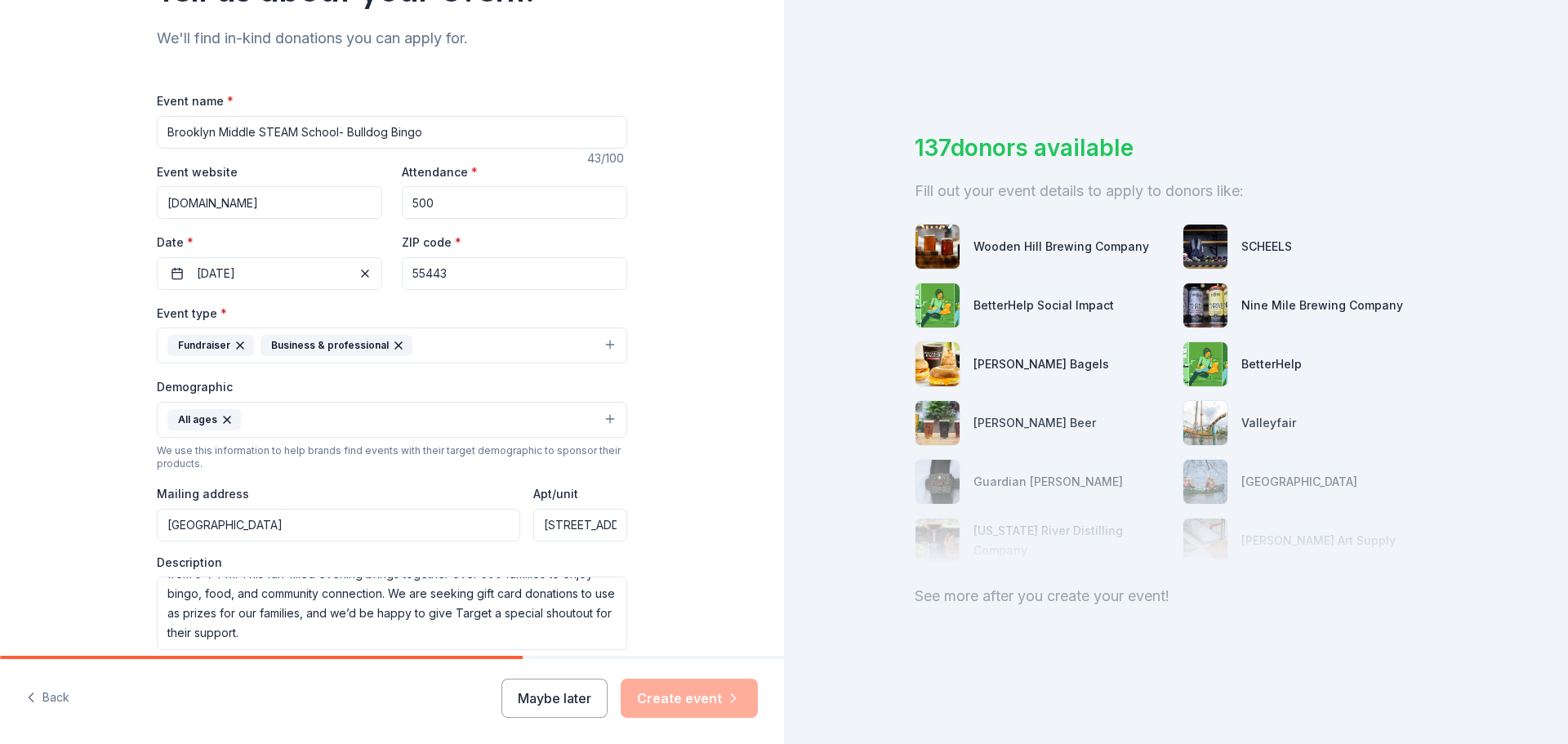
click at [511, 268] on input "55443" at bounding box center [514, 274] width 225 height 32
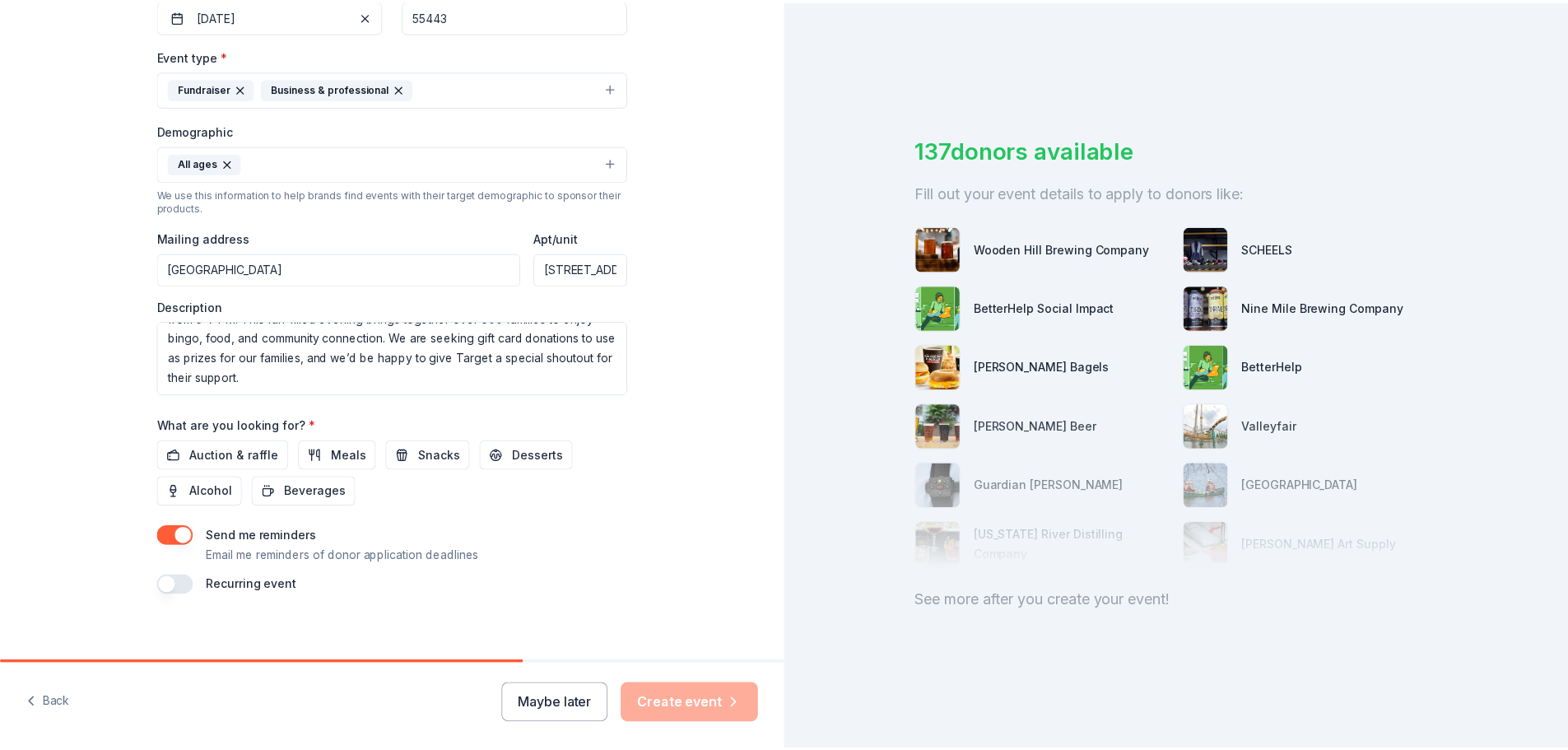
scroll to position [438, 0]
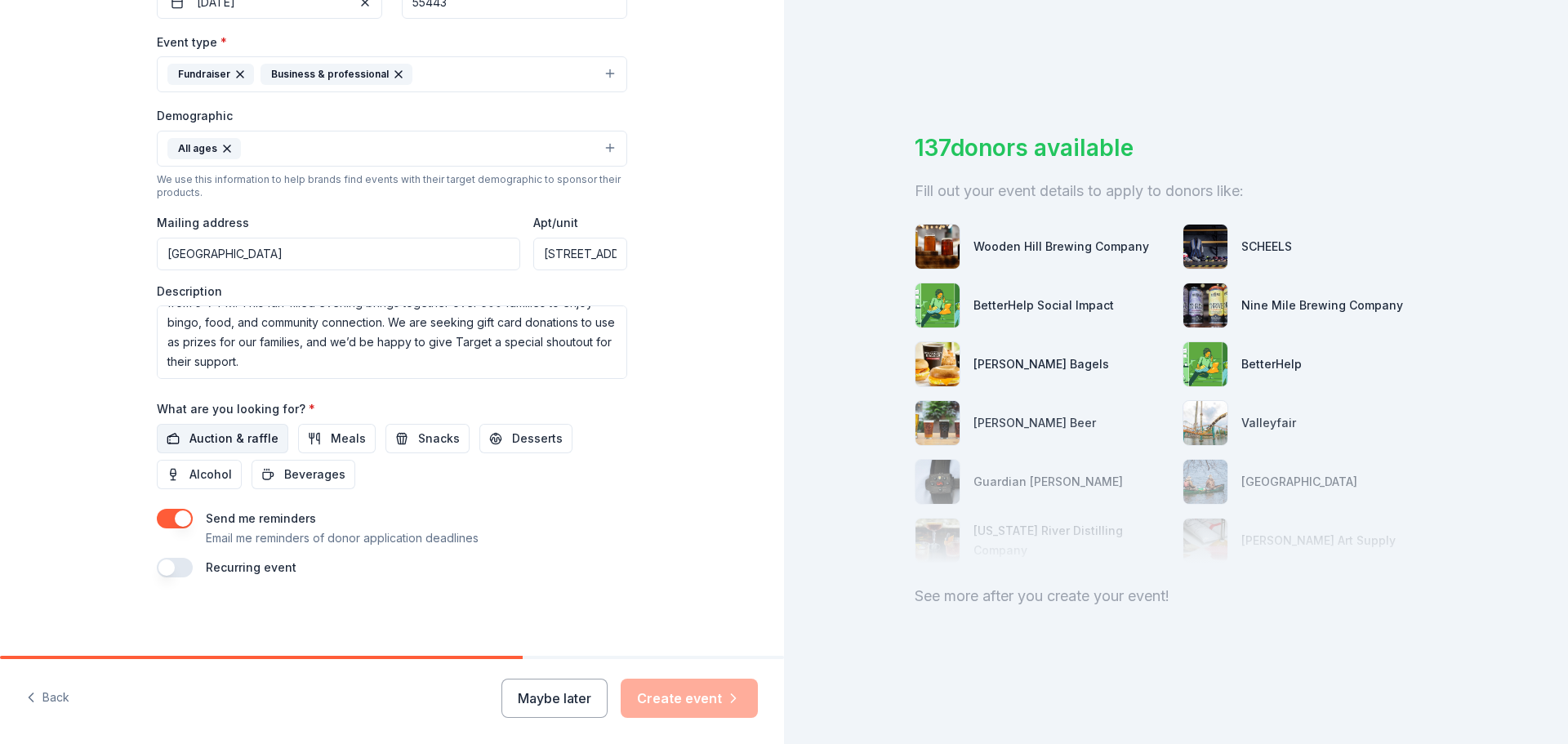
click at [242, 442] on span "Auction & raffle" at bounding box center [233, 439] width 89 height 20
click at [676, 697] on button "Create event" at bounding box center [689, 698] width 137 height 39
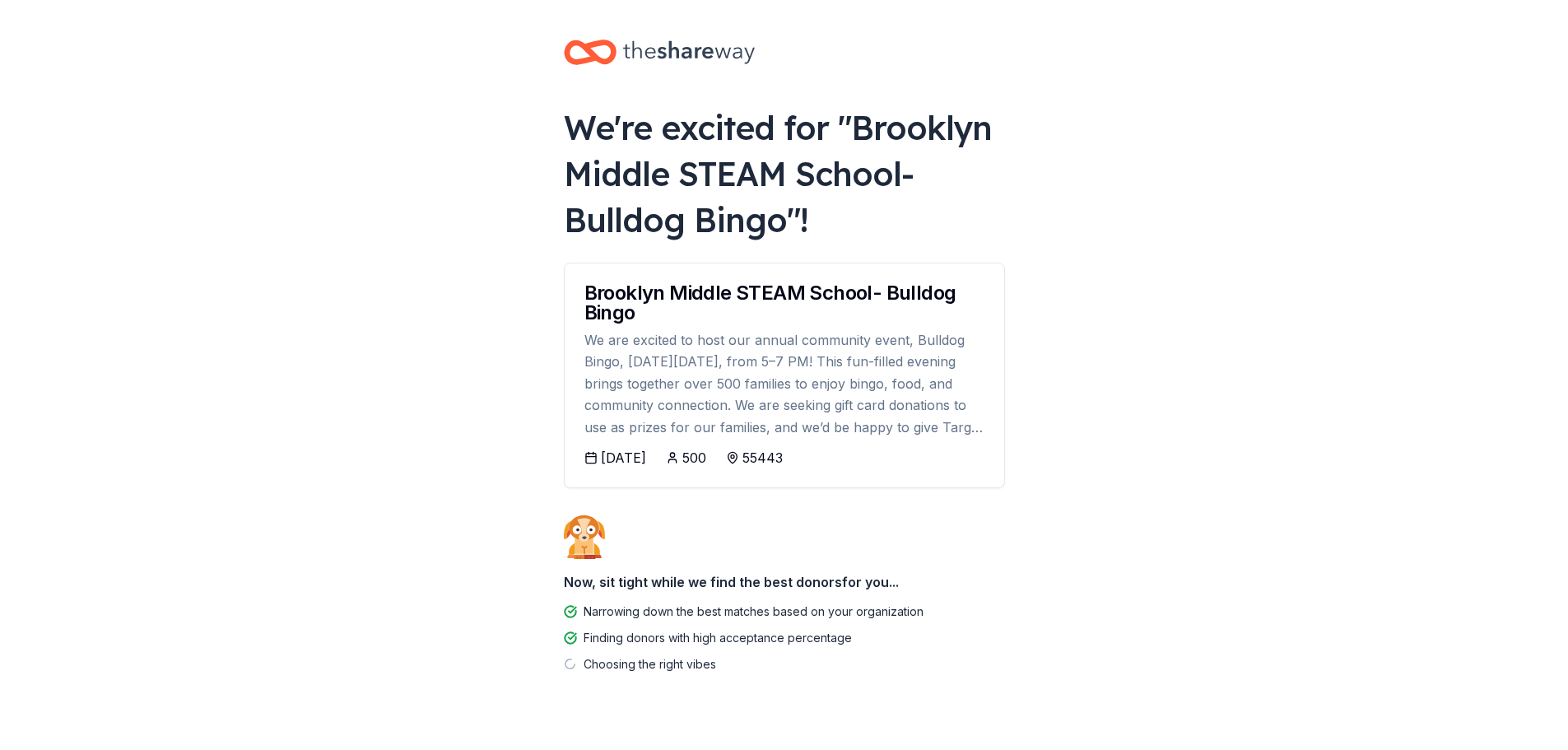
scroll to position [33, 0]
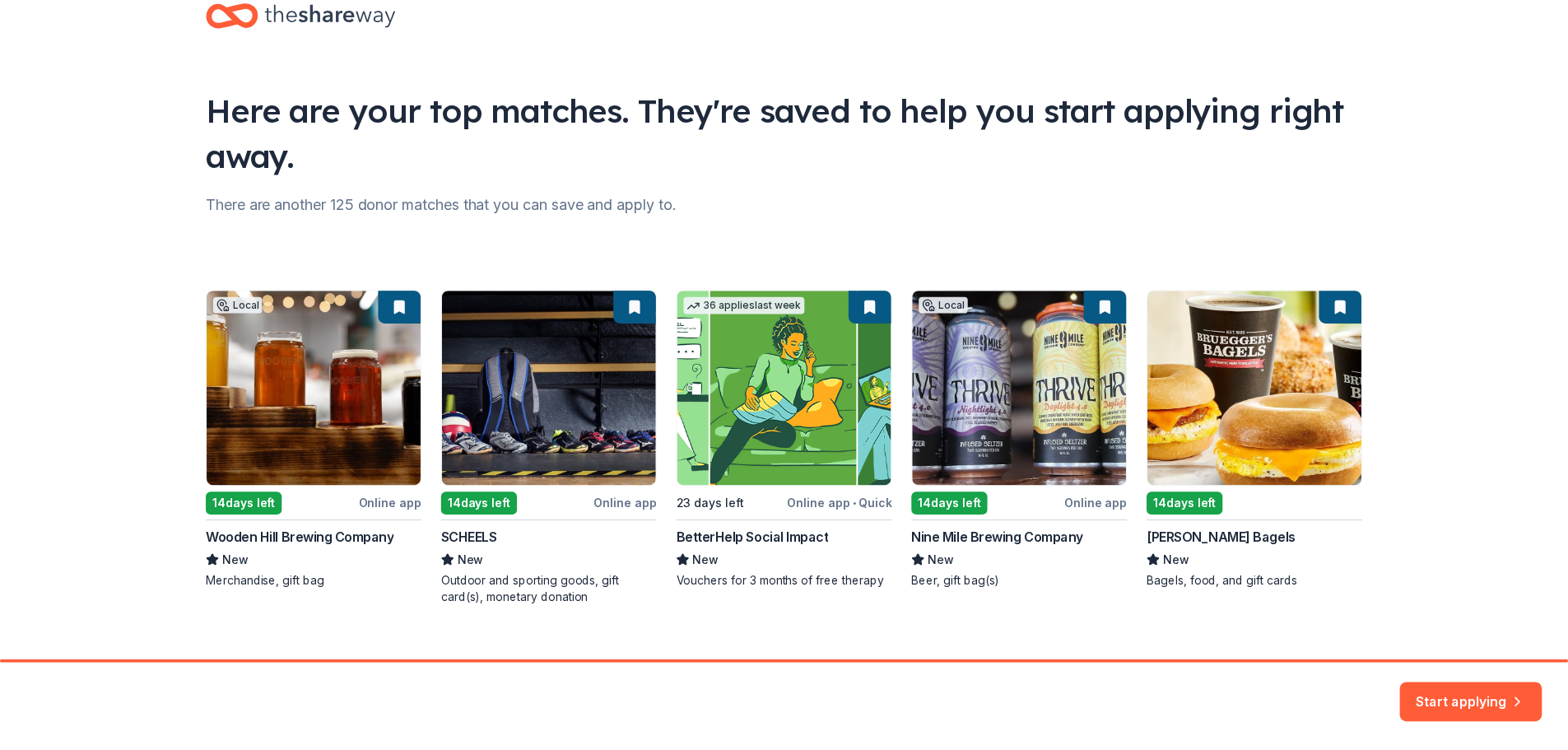
scroll to position [71, 0]
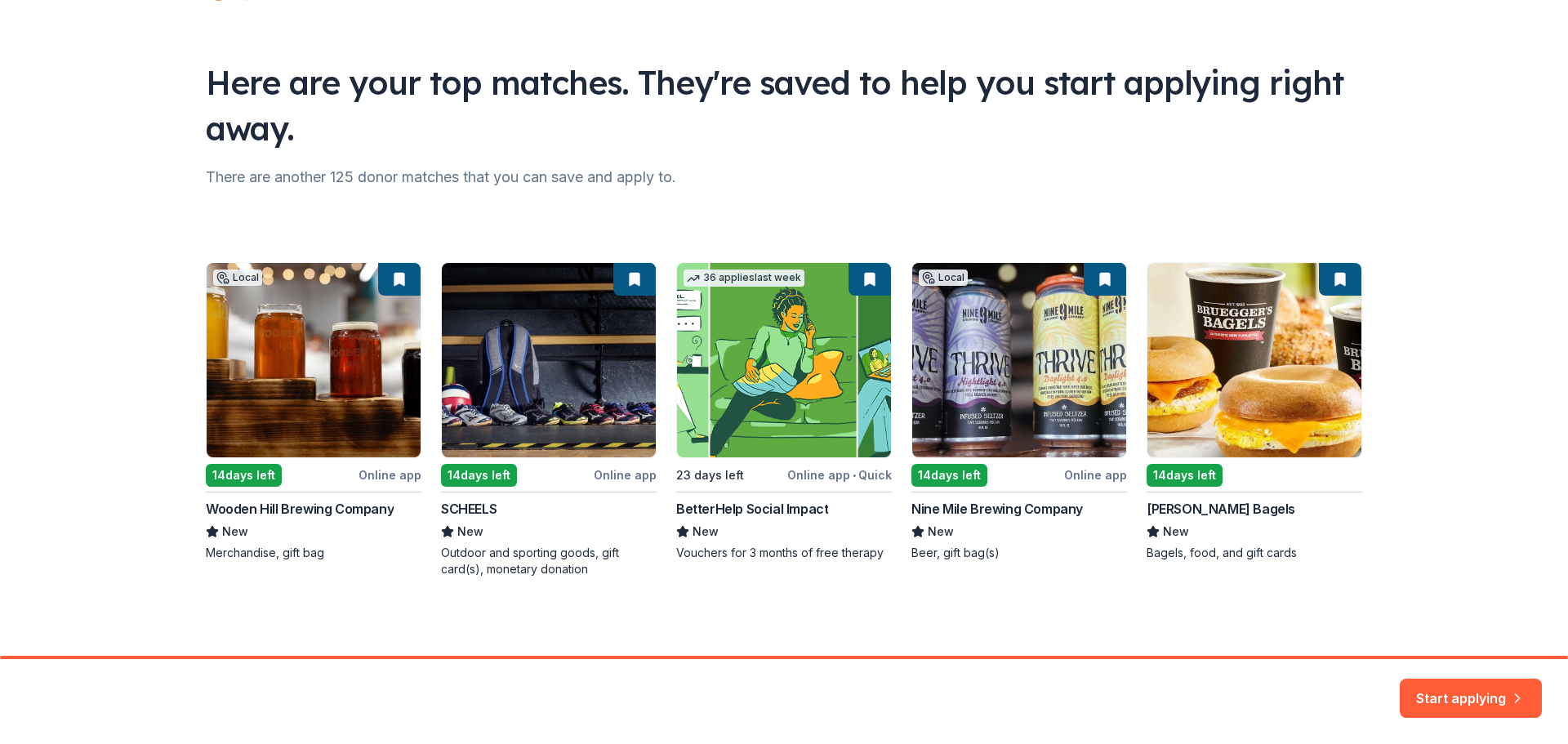
click at [1302, 309] on div "Local 14 days left Online app Wooden Hill Brewing Company New Merchandise, gift…" at bounding box center [783, 419] width 1156 height 315
click at [1480, 691] on button "Start applying" at bounding box center [1470, 689] width 142 height 39
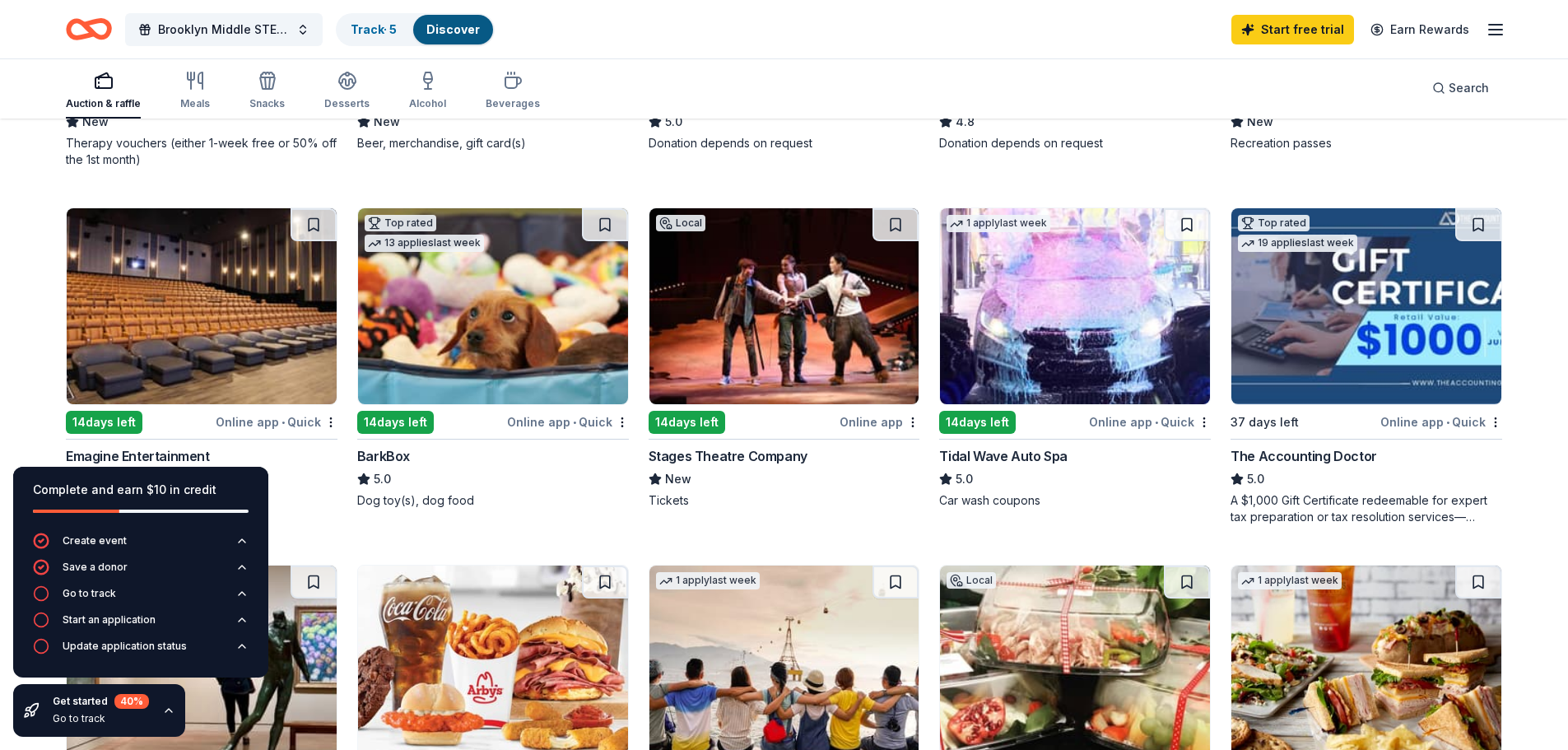
scroll to position [906, 0]
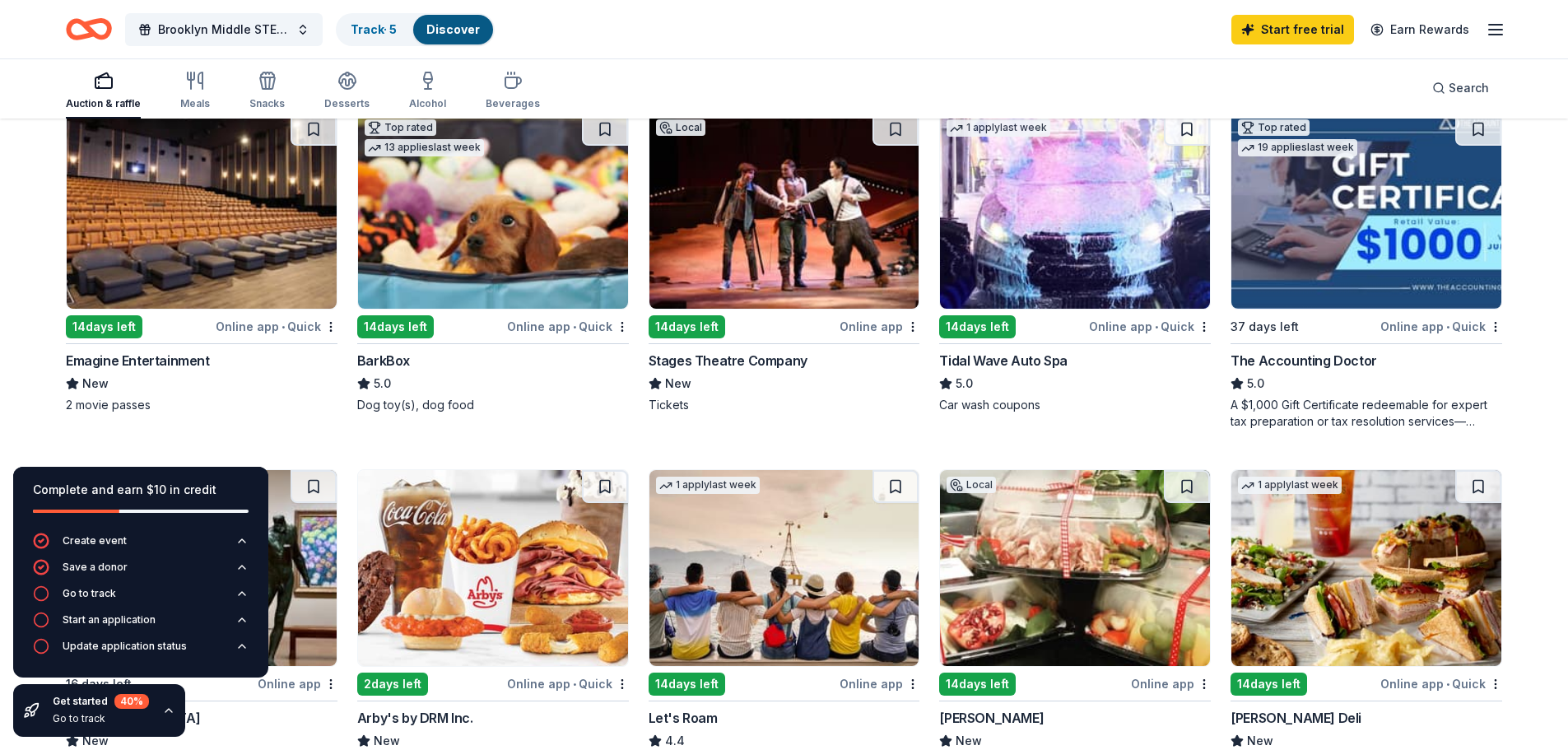
click at [238, 266] on img at bounding box center [202, 211] width 270 height 196
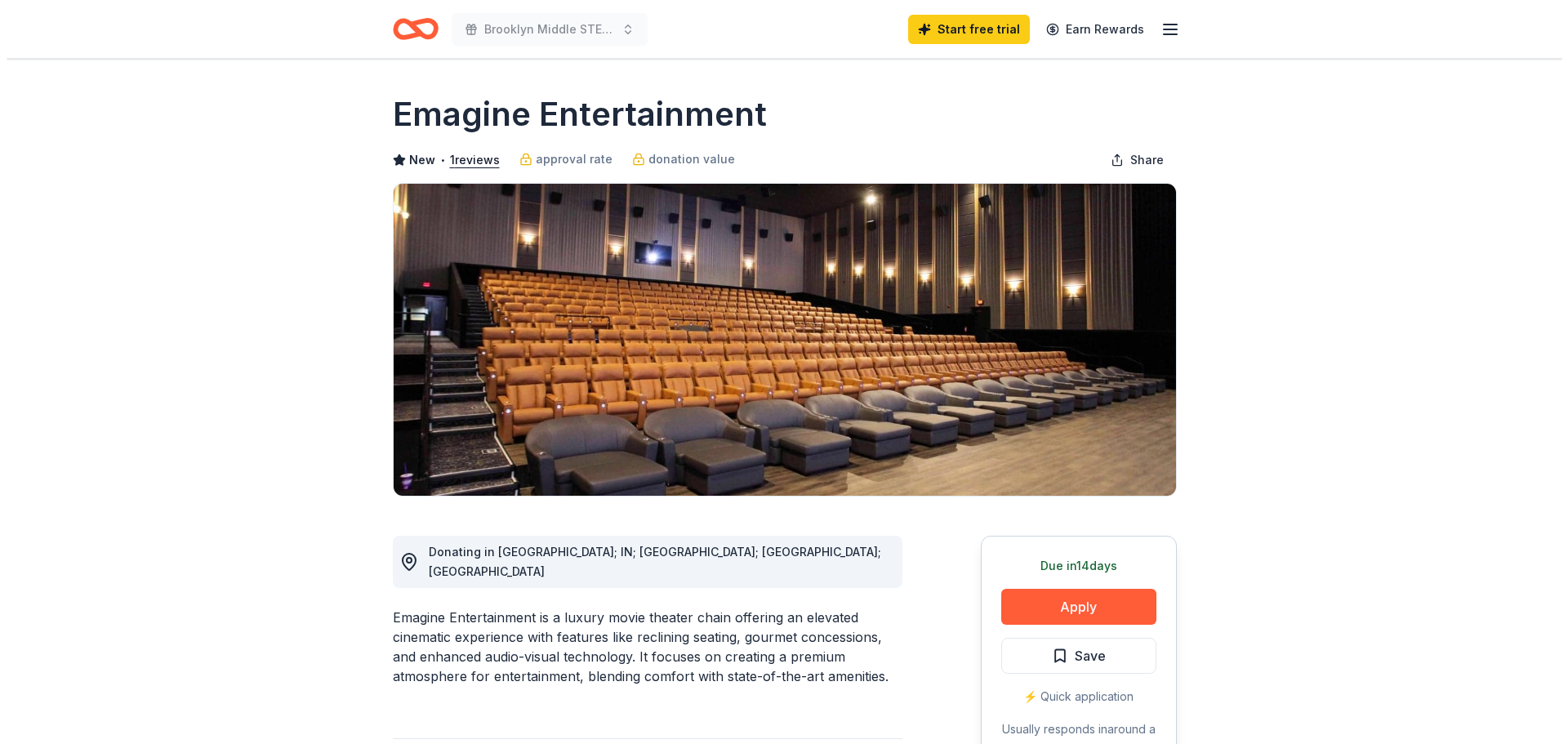
scroll to position [82, 0]
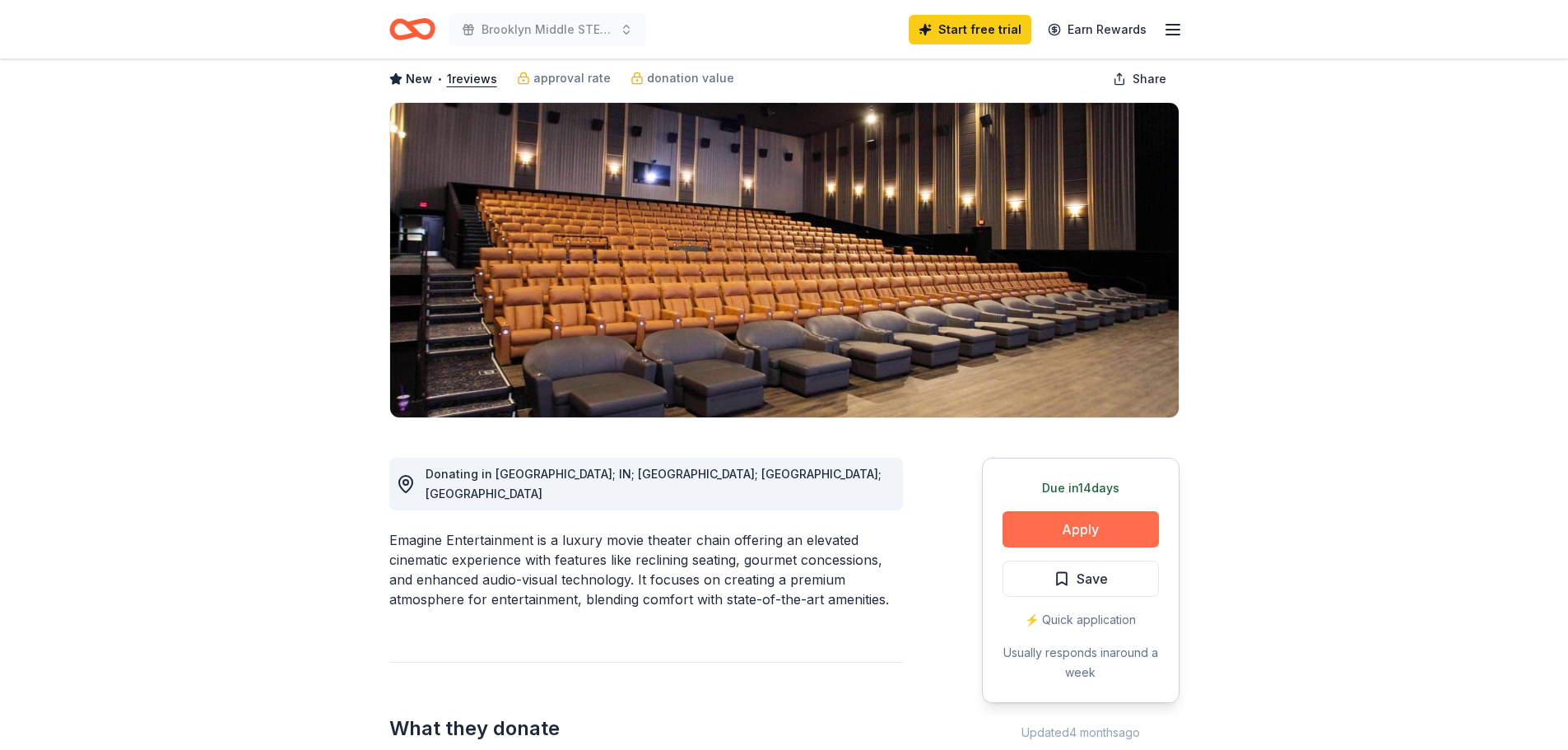
click at [1091, 528] on button "Apply" at bounding box center [1081, 529] width 156 height 36
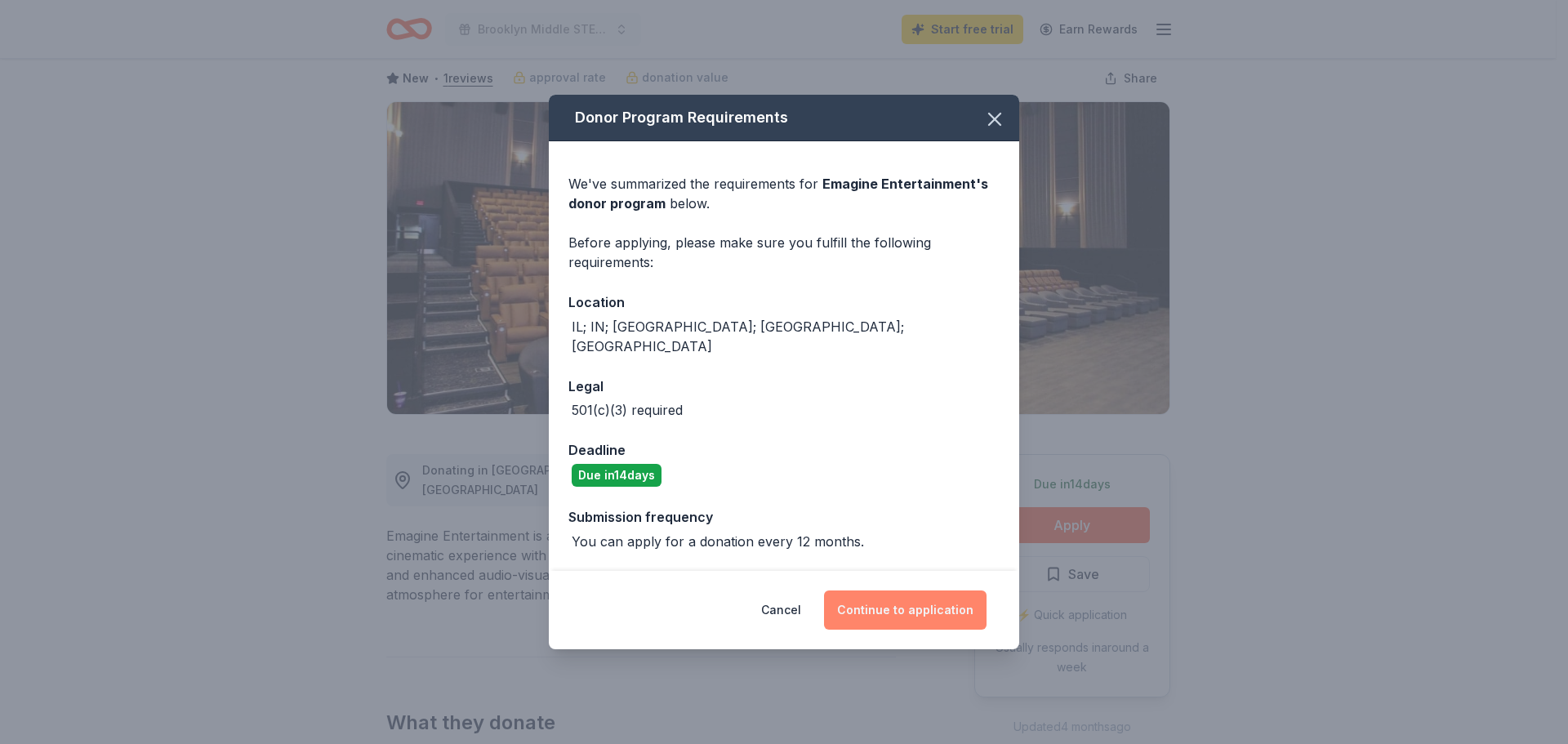
click at [905, 600] on button "Continue to application" at bounding box center [905, 610] width 162 height 39
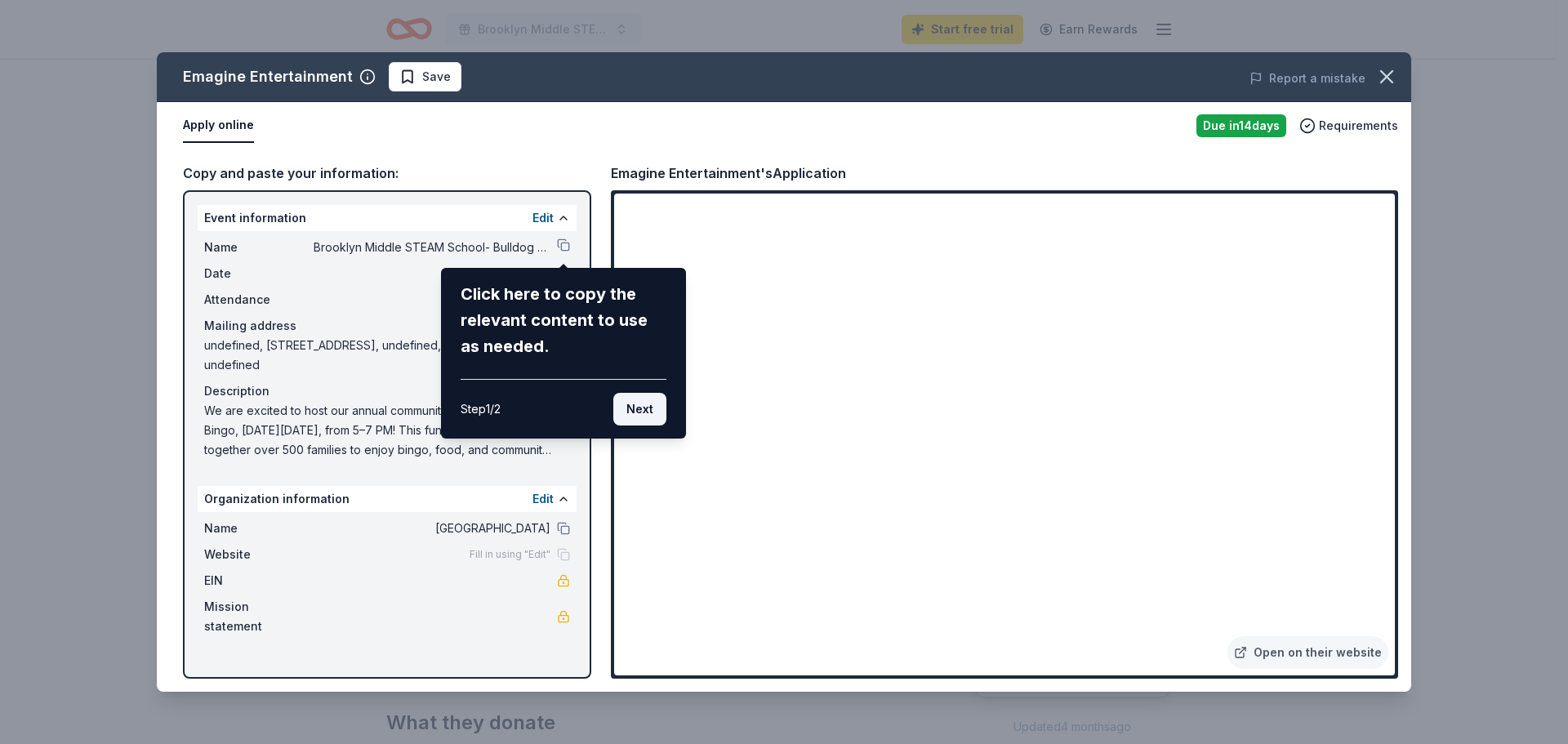
click at [641, 409] on button "Next" at bounding box center [640, 409] width 53 height 32
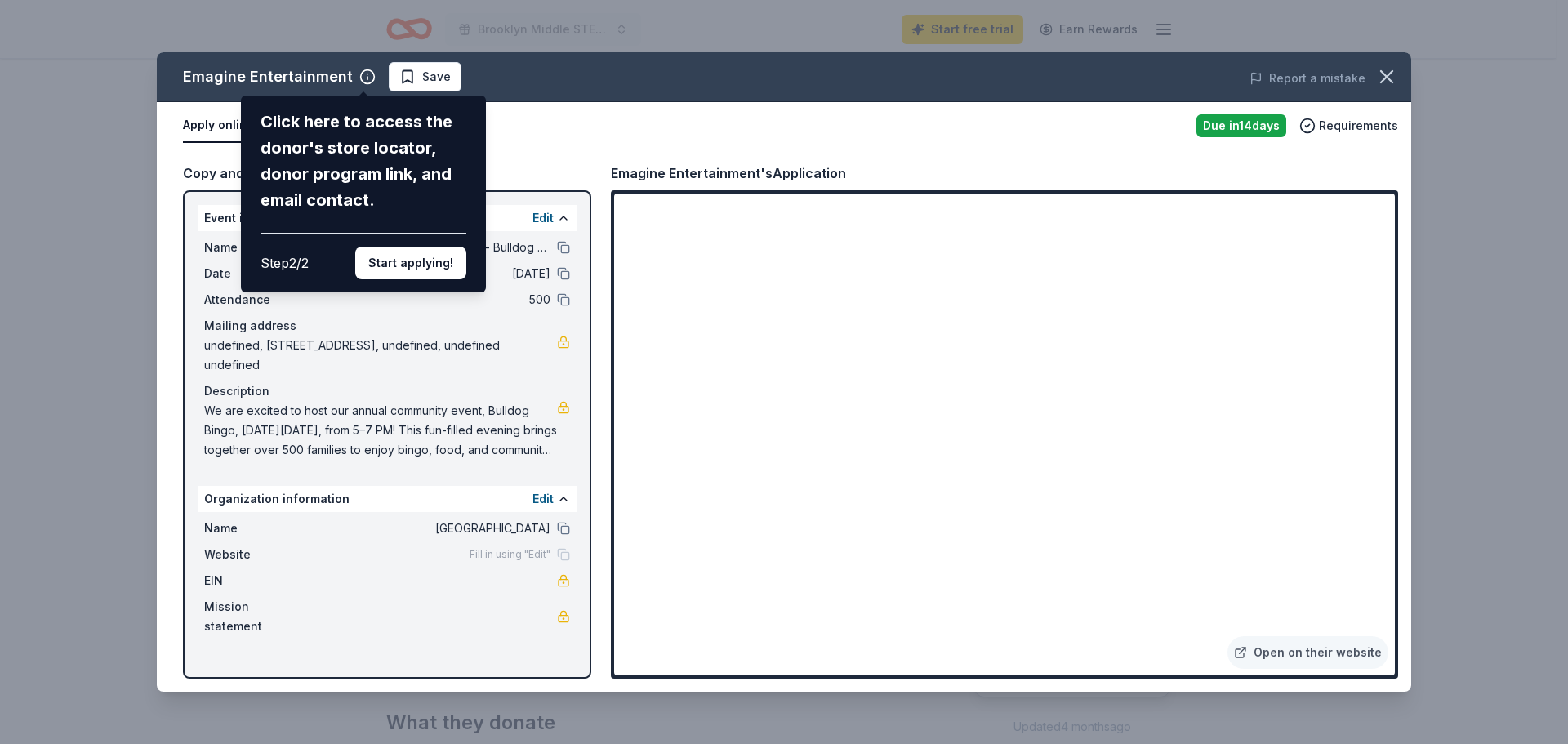
click at [1307, 596] on div "Emagine Entertainment Click here to access the donor's store locator, donor pro…" at bounding box center [784, 372] width 1254 height 640
drag, startPoint x: 1312, startPoint y: 598, endPoint x: 1299, endPoint y: 588, distance: 16.4
click at [1311, 597] on div "Emagine Entertainment Click here to access the donor's store locator, donor pro…" at bounding box center [784, 372] width 1254 height 640
click at [376, 271] on button "Start applying!" at bounding box center [411, 263] width 111 height 32
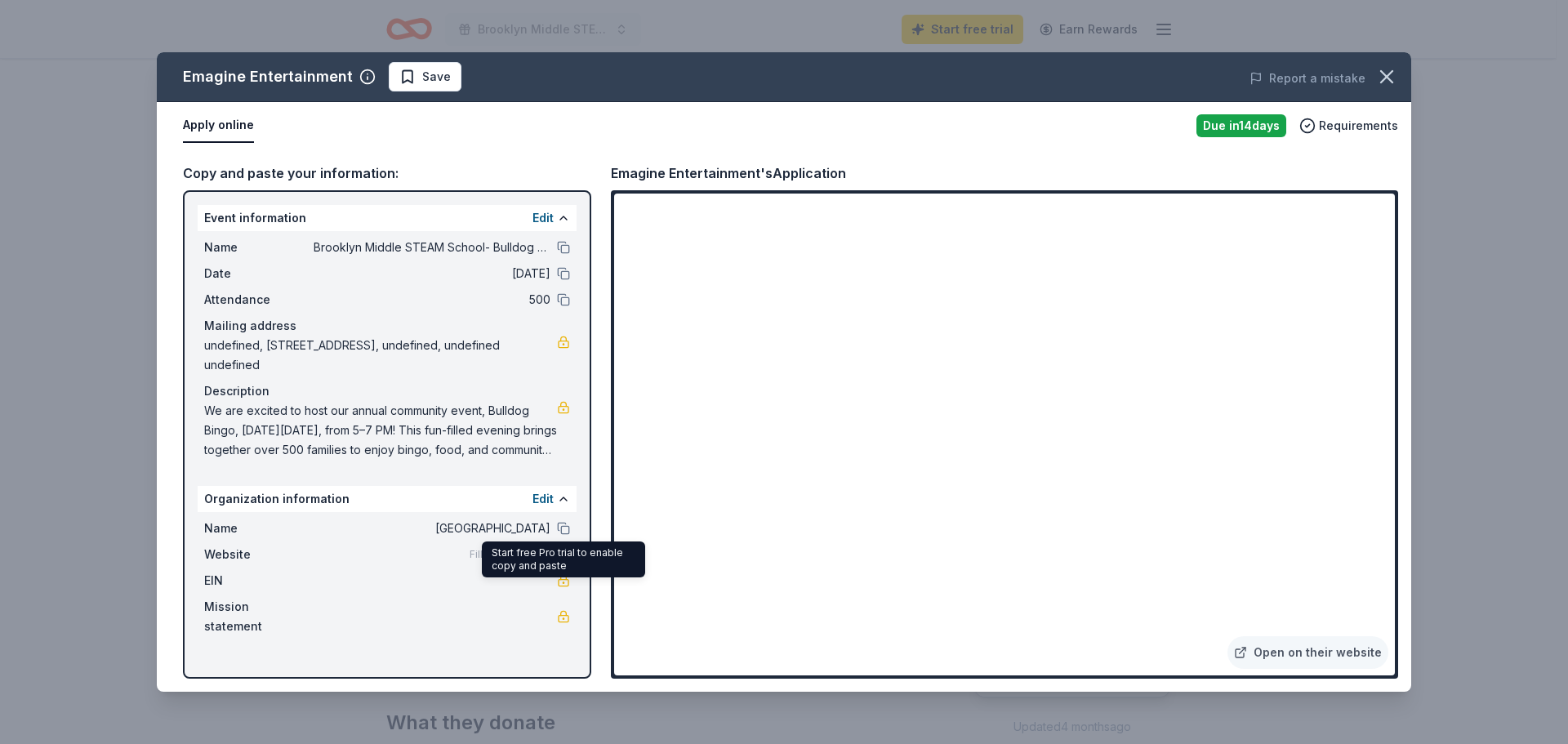
click at [567, 548] on div "Fill in using "Edit"" at bounding box center [519, 555] width 100 height 13
click at [521, 548] on span "Fill in using "Edit"" at bounding box center [510, 555] width 81 height 13
click at [551, 489] on button "Edit" at bounding box center [544, 499] width 22 height 20
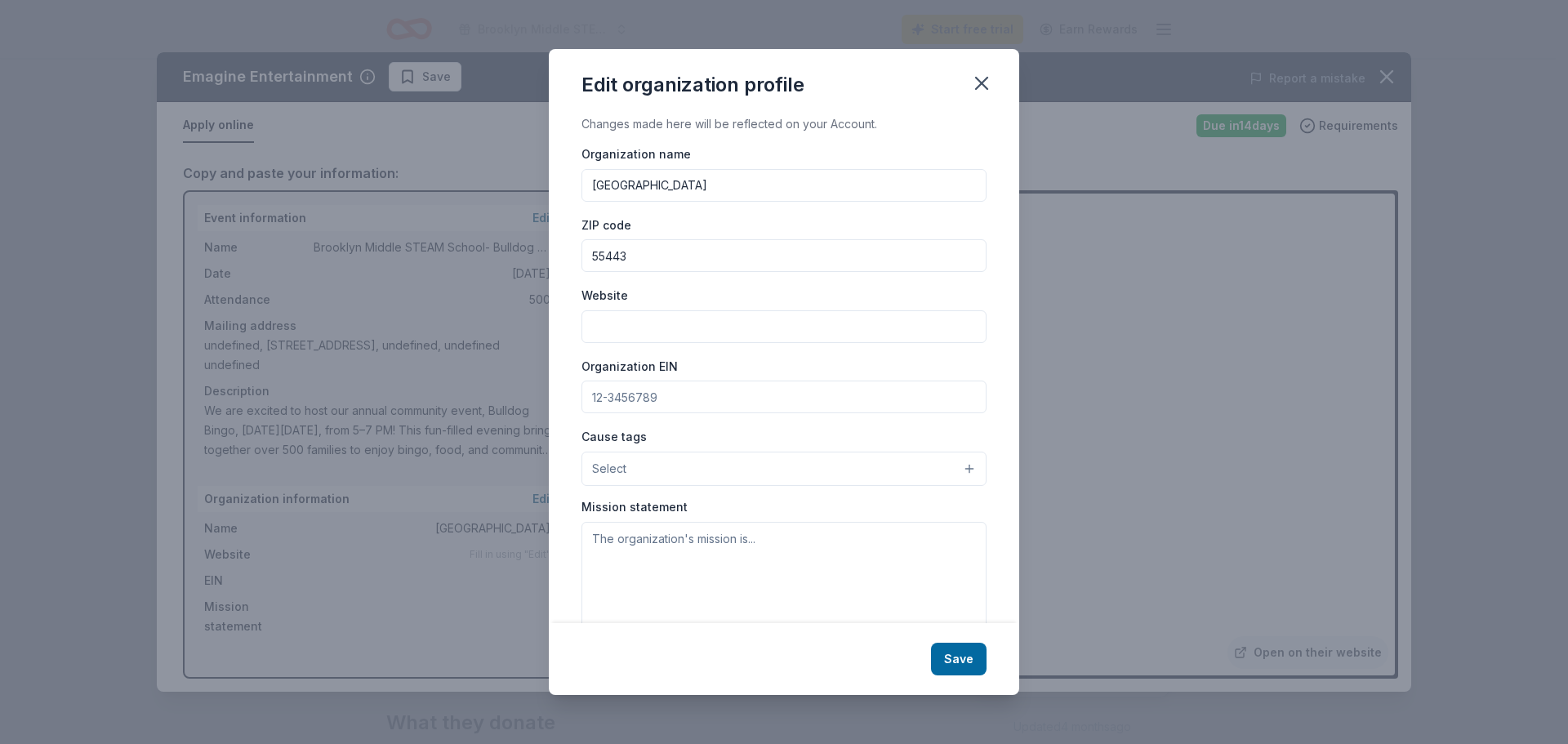
click at [658, 335] on input "Website" at bounding box center [784, 327] width 405 height 32
paste input "[URL][DOMAIN_NAME]"
type input "[URL][DOMAIN_NAME]"
click at [943, 645] on button "Save" at bounding box center [959, 659] width 56 height 32
